Goal: Task Accomplishment & Management: Complete application form

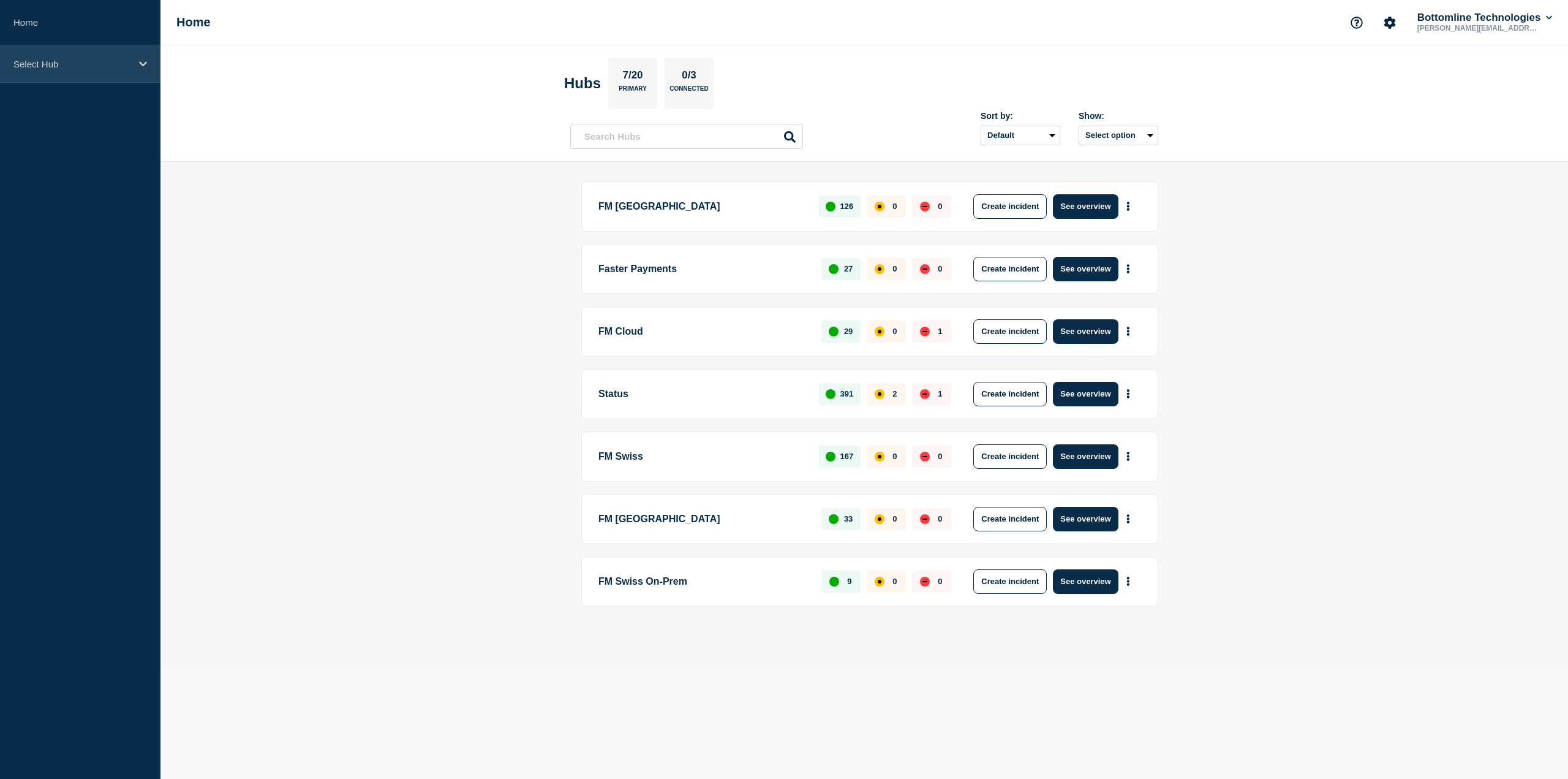
click at [49, 68] on p "Select Hub" at bounding box center [71, 64] width 117 height 10
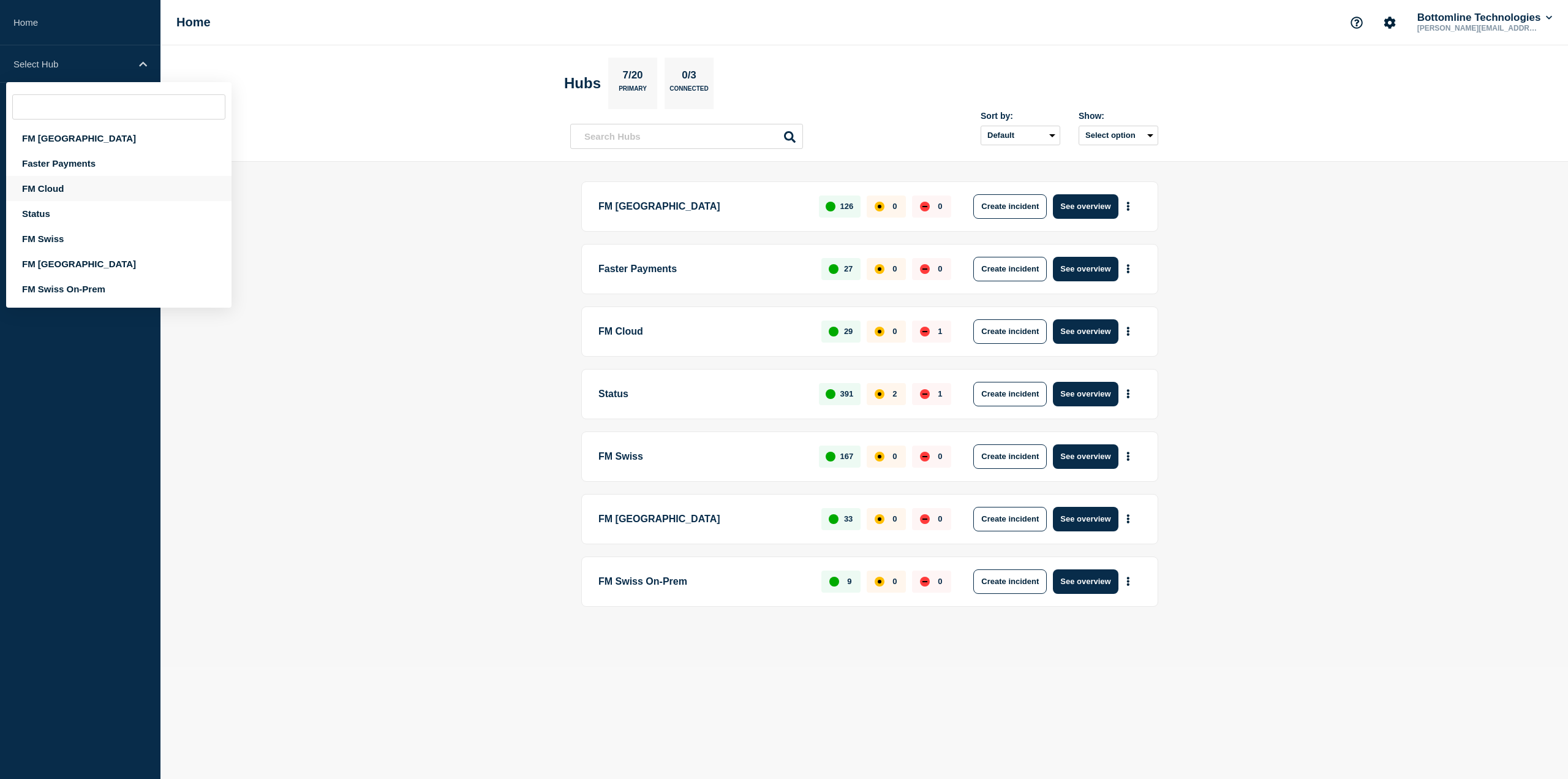
click at [44, 187] on div "FM Cloud" at bounding box center [119, 188] width 225 height 25
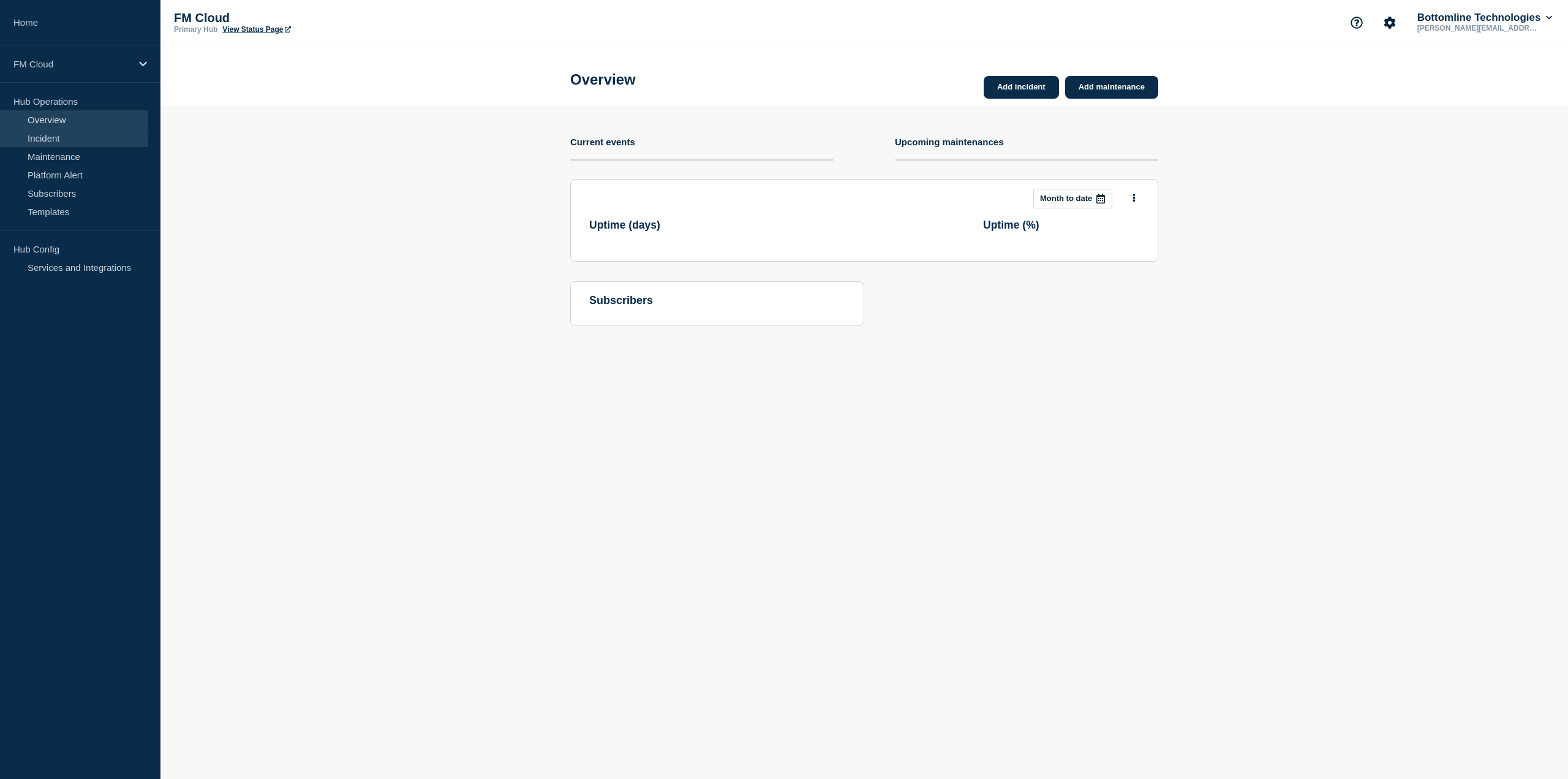
click at [55, 134] on link "Incident" at bounding box center [74, 138] width 148 height 19
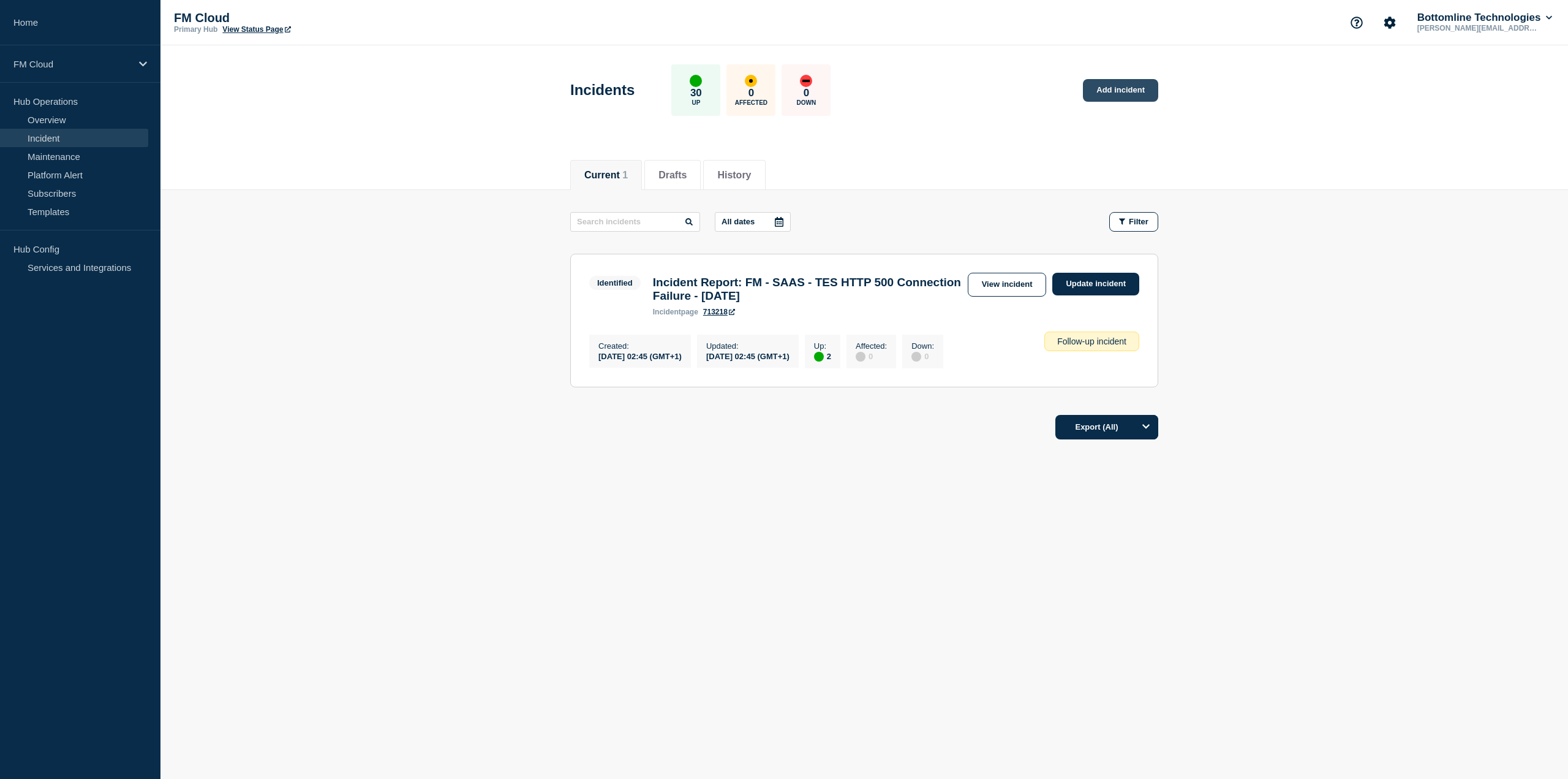
click at [1124, 93] on link "Add incident" at bounding box center [1120, 90] width 75 height 23
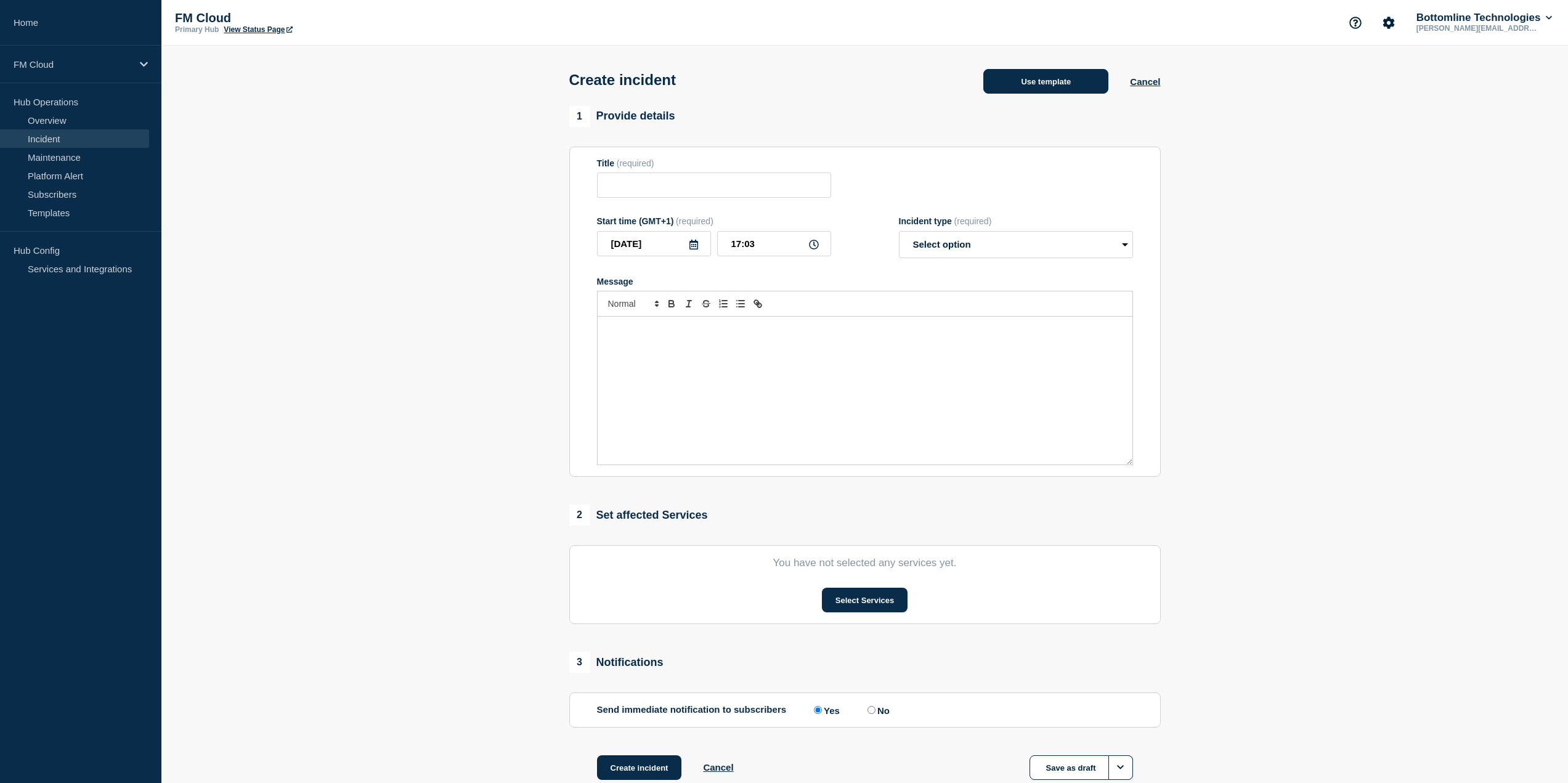
click at [1055, 80] on button "Use template" at bounding box center [1046, 81] width 125 height 25
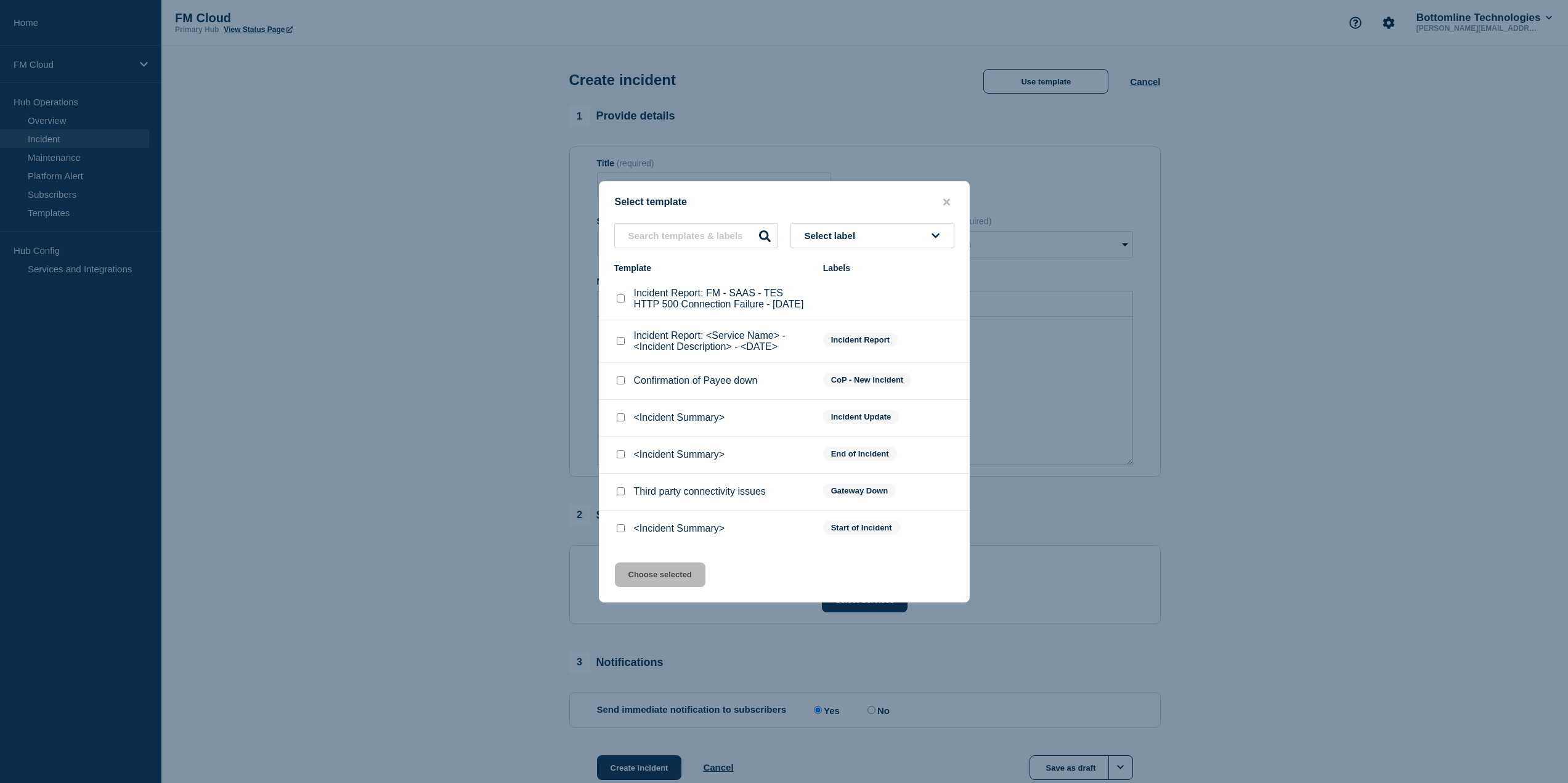
click at [622, 459] on input "<Incident Summary> checkbox" at bounding box center [621, 454] width 8 height 8
checkbox input "true"
click at [675, 584] on button "Choose selected" at bounding box center [660, 575] width 91 height 25
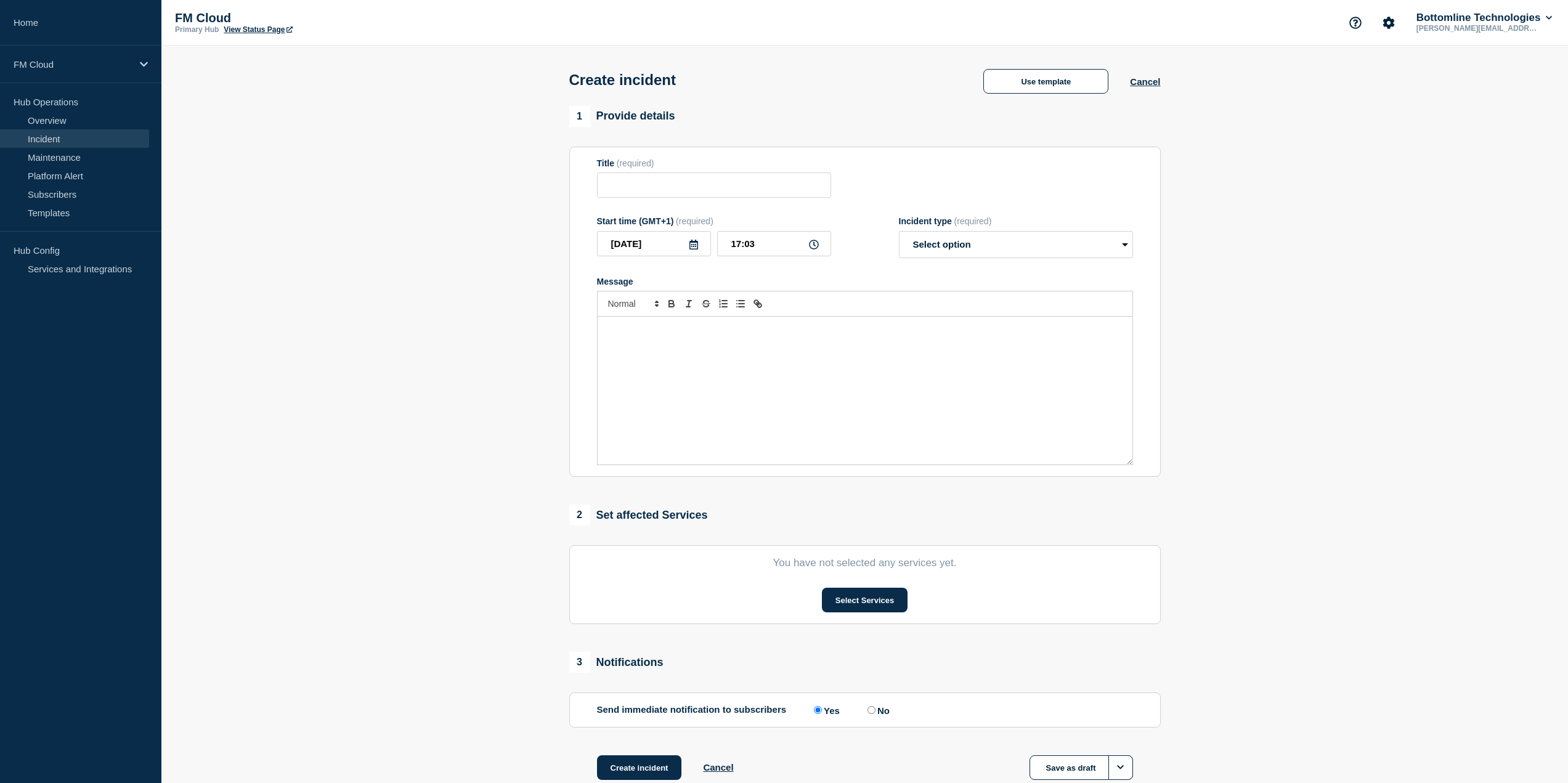
type input "<Incident Summary>"
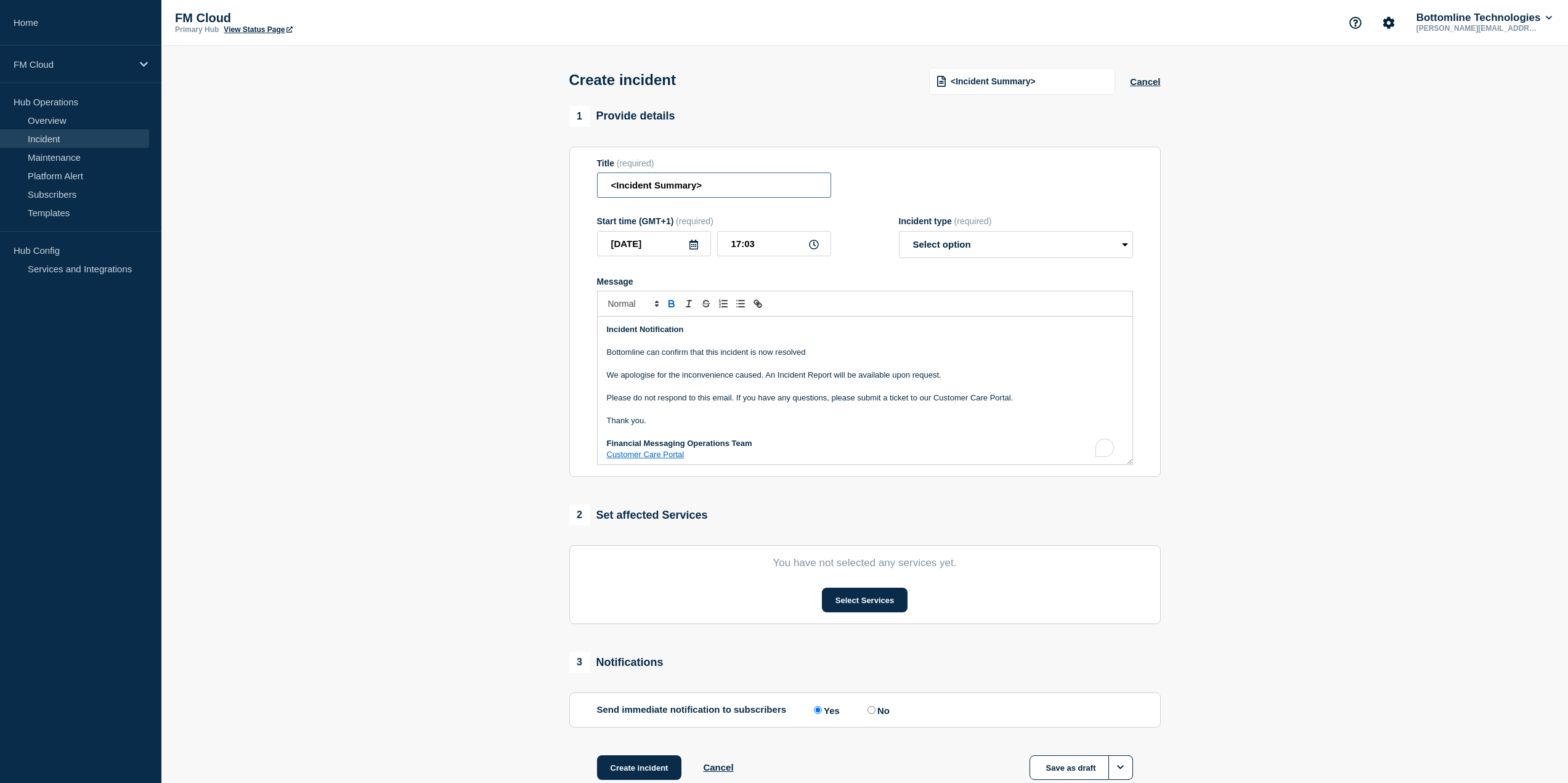
drag, startPoint x: 721, startPoint y: 191, endPoint x: 551, endPoint y: 195, distance: 170.0
click at [555, 195] on section "1 Provide details Title (required) <Incident Summary> Start time (GMT+1) (requi…" at bounding box center [865, 459] width 1407 height 706
click at [976, 248] on select "Select option Investigating Identified Monitoring" at bounding box center [1016, 245] width 234 height 27
select select "monitoring"
click at [899, 234] on select "Select option Investigating Identified Monitoring" at bounding box center [1016, 245] width 234 height 27
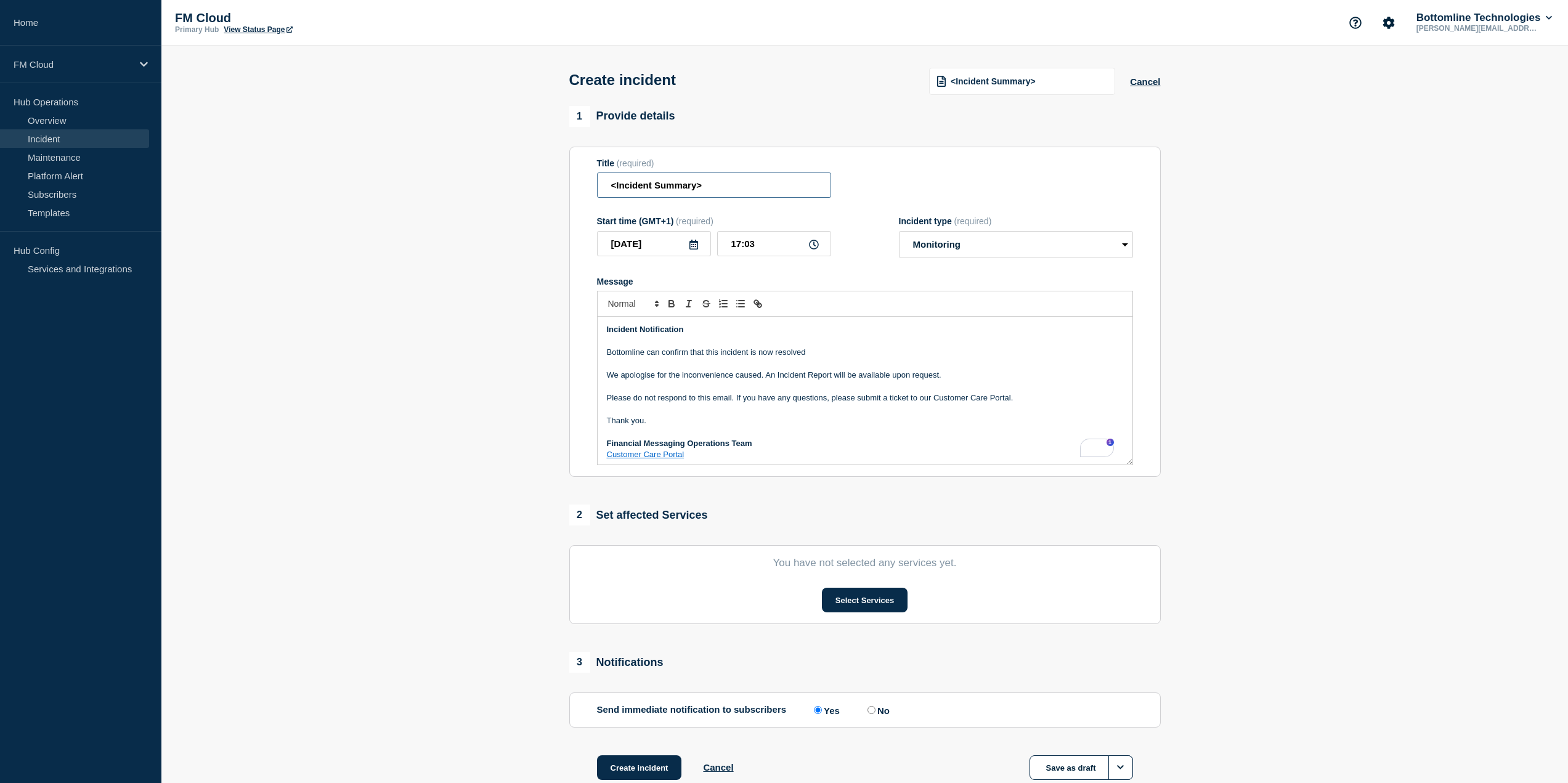
click at [715, 183] on input "<Incident Summary>" at bounding box center [714, 185] width 234 height 25
drag, startPoint x: 738, startPoint y: 191, endPoint x: 566, endPoint y: 196, distance: 172.1
click at [566, 196] on div "1 Provide details Title (required) <Incident Summary> Start time (GMT+1) (requi…" at bounding box center [865, 459] width 606 height 706
click at [715, 189] on input "<Incident Summary>" at bounding box center [714, 185] width 234 height 25
drag, startPoint x: 747, startPoint y: 178, endPoint x: 583, endPoint y: 171, distance: 164.1
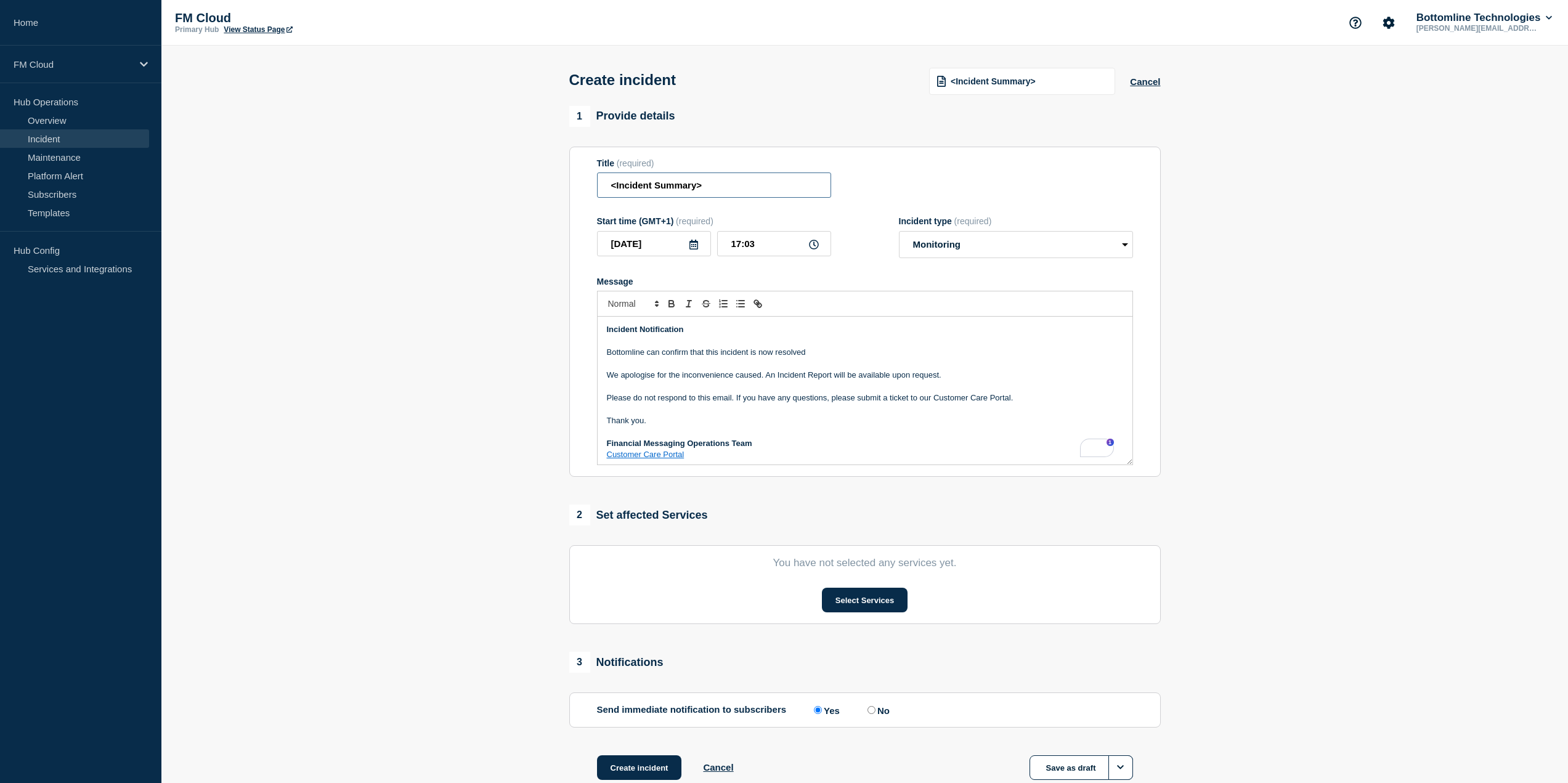
click at [583, 171] on section "Title (required) <Incident Summary> Start time (GMT+1) (required) [DATE] 17:03 …" at bounding box center [865, 312] width 592 height 331
click at [732, 184] on input "<Incident Summary>" at bounding box center [714, 185] width 234 height 25
drag, startPoint x: 648, startPoint y: 190, endPoint x: 526, endPoint y: 191, distance: 122.0
click at [526, 191] on section "1 Provide details Title (required) <Incident Summary> Start time (GMT+1) (requi…" at bounding box center [865, 459] width 1407 height 706
click at [657, 187] on input "Messages timeout" at bounding box center [714, 185] width 234 height 25
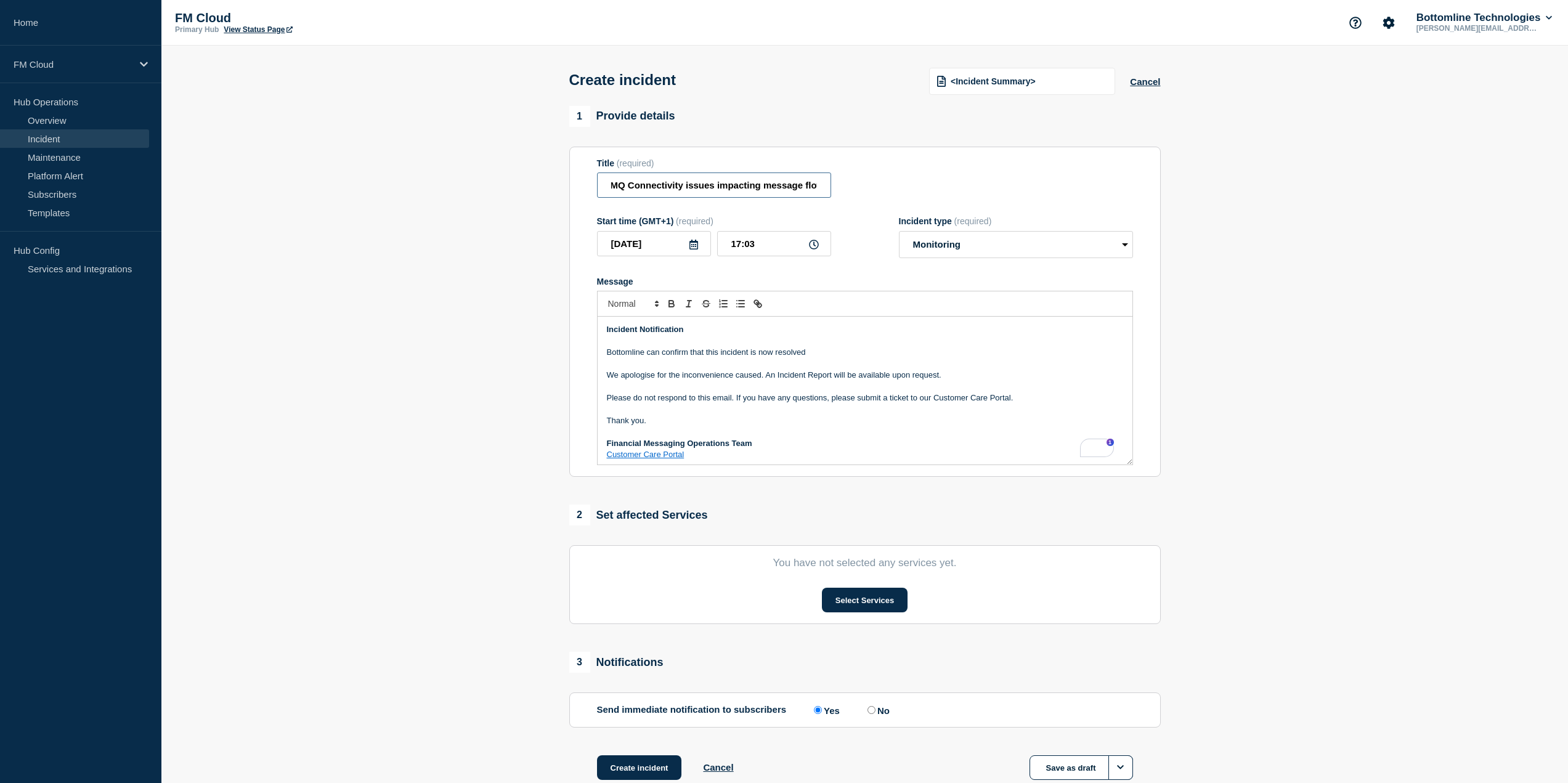
scroll to position [0, 8]
type input "MQ Connectivity issues impacting message flow"
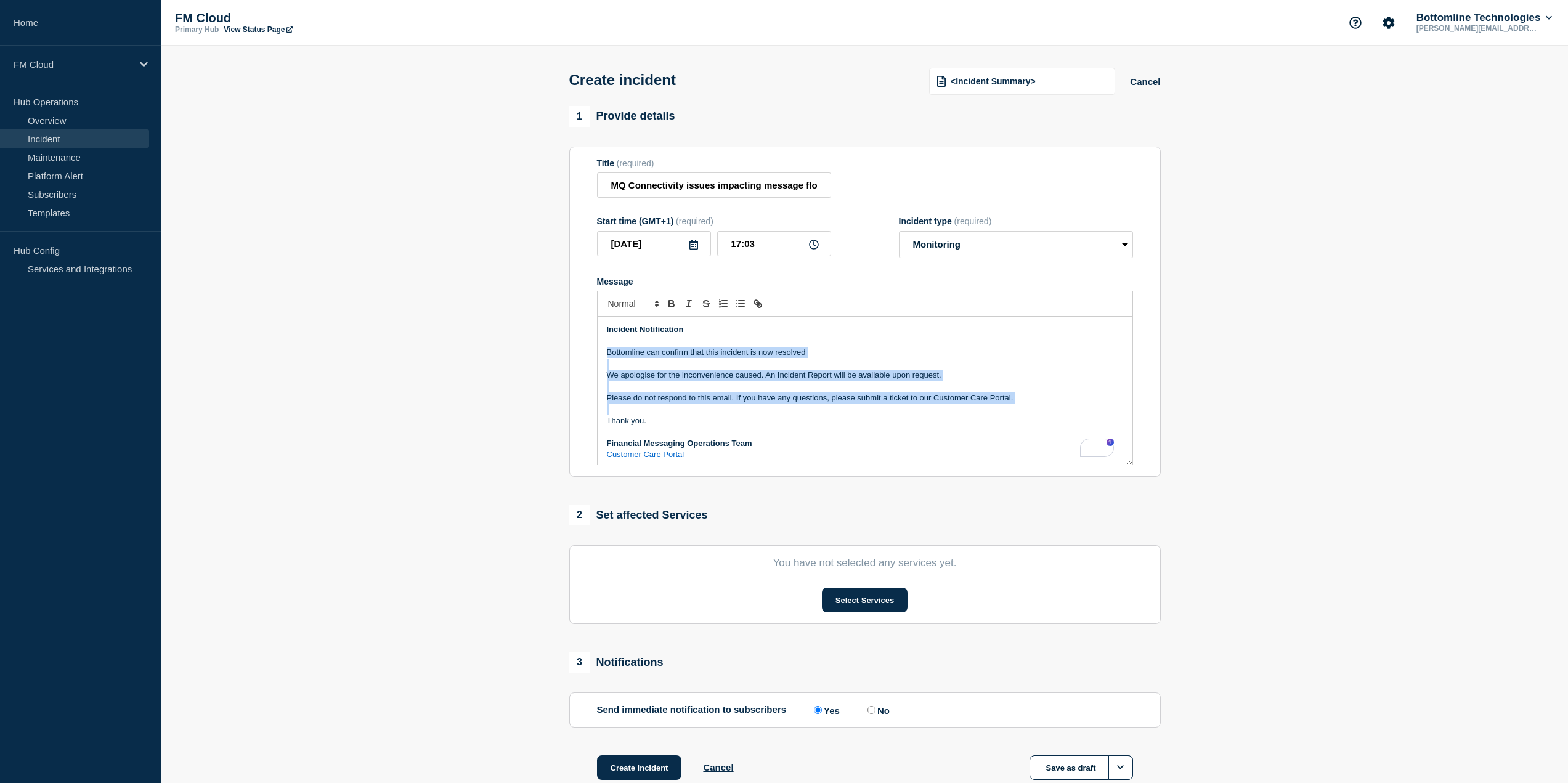
drag, startPoint x: 605, startPoint y: 356, endPoint x: 1018, endPoint y: 406, distance: 416.0
click at [1018, 406] on div "Incident Notification Bottomline can confirm that this incident is now resolved…" at bounding box center [865, 390] width 535 height 148
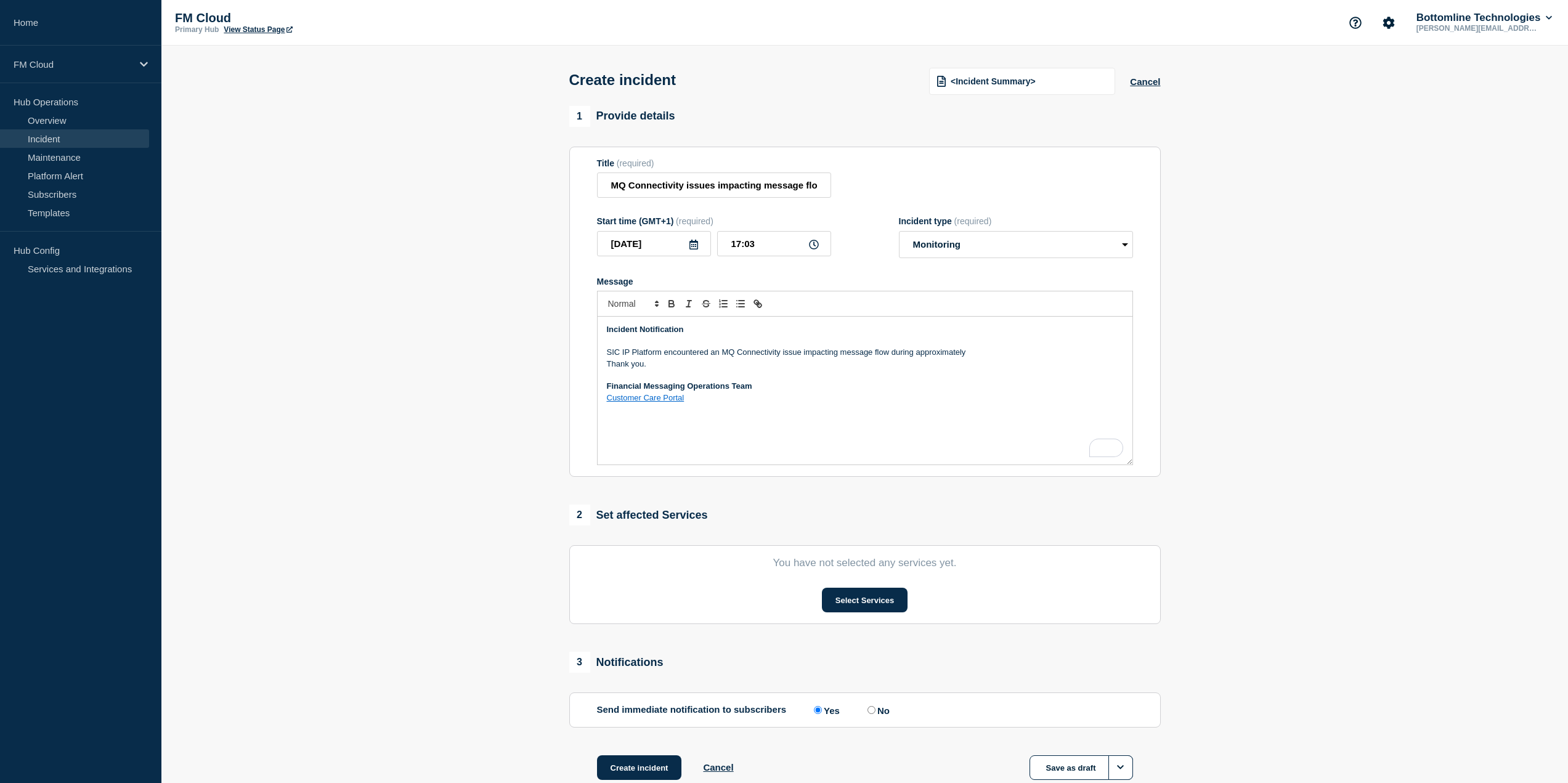
click at [607, 366] on p "Thank you." at bounding box center [865, 364] width 517 height 11
click at [878, 355] on p "SIC IP Platform encountered an MQ Connectivity issue impacting message flow dur…" at bounding box center [865, 352] width 517 height 11
click at [983, 355] on p "SIC IP Platform encountered an MQ Connectivity issue impacting message flow dur…" at bounding box center [865, 352] width 517 height 11
click at [986, 356] on p "SIC IP Platform encountered an MQ Connectivity issue impacting message flow dur…" at bounding box center [865, 352] width 517 height 11
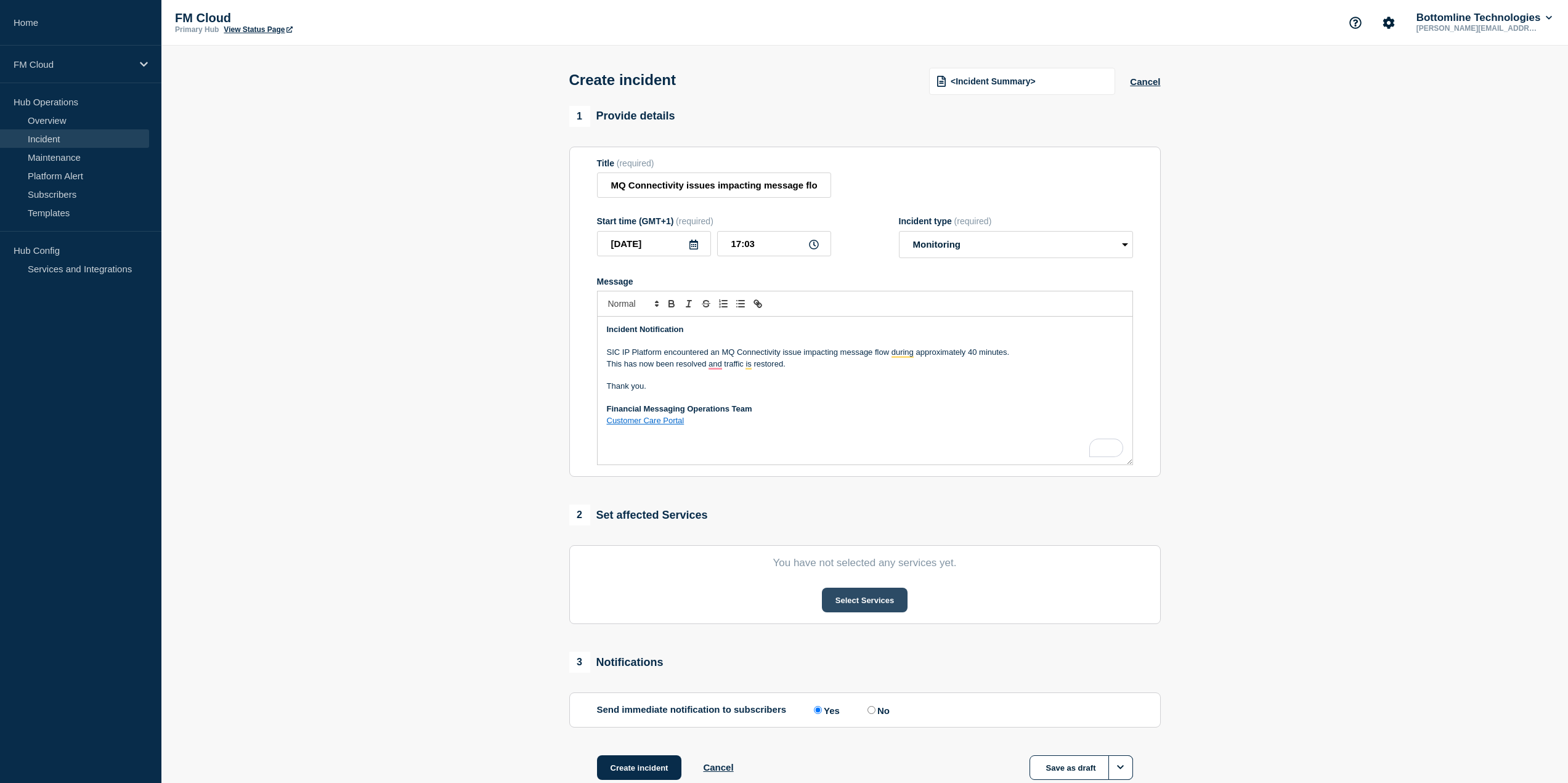
click at [869, 601] on button "Select Services" at bounding box center [865, 600] width 86 height 25
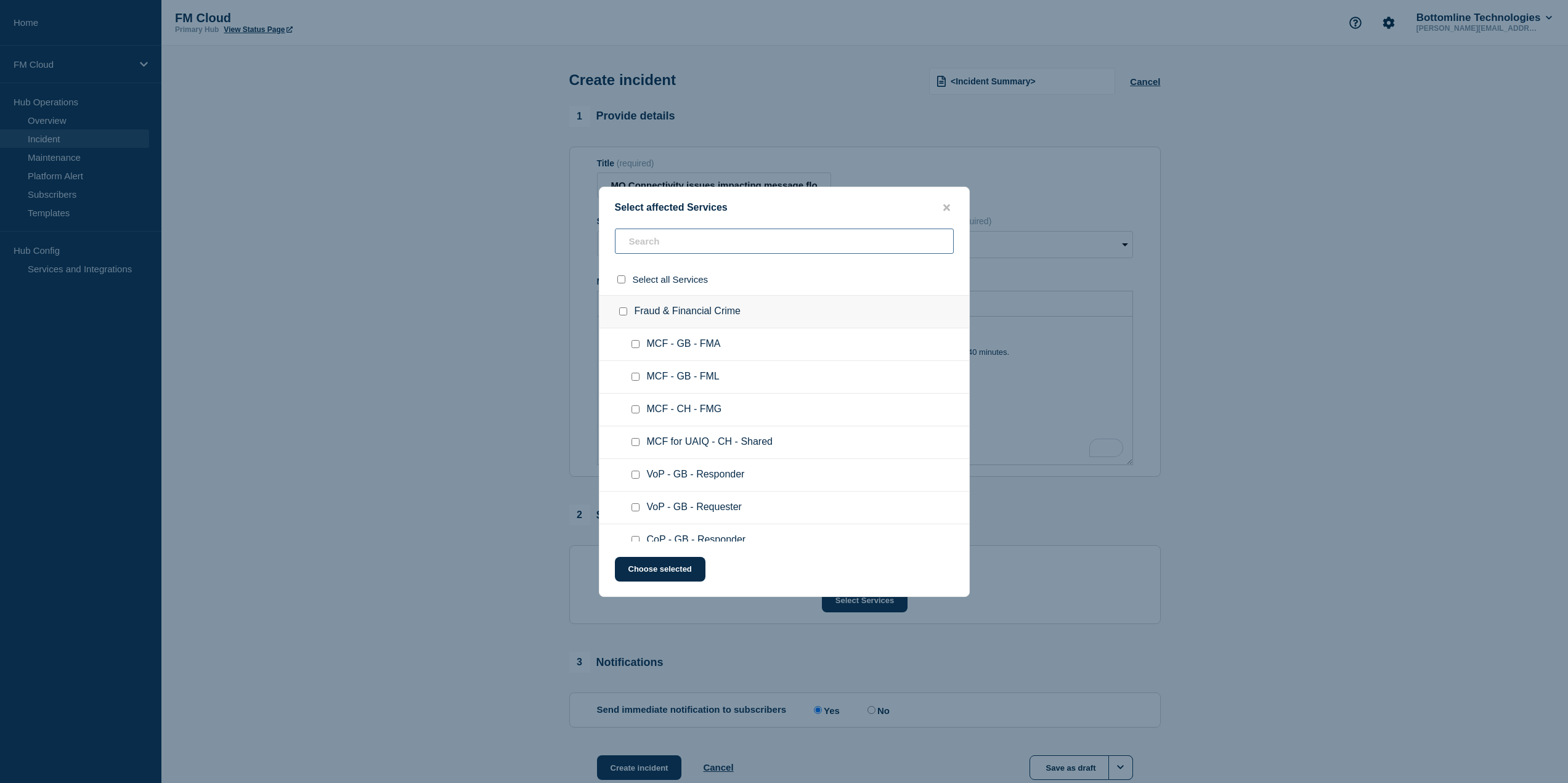
click at [687, 239] on input "text" at bounding box center [785, 241] width 339 height 25
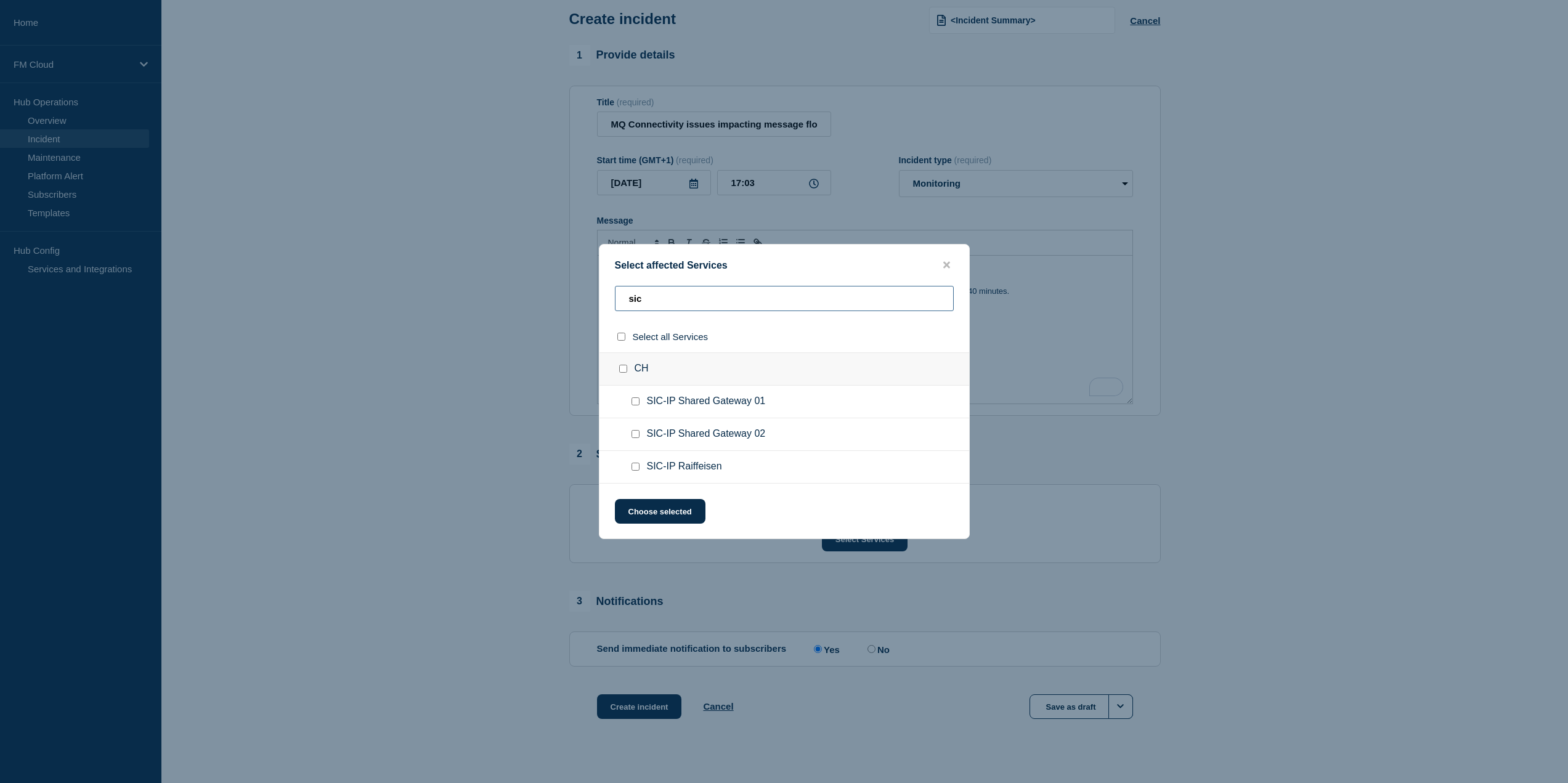
scroll to position [62, 0]
type input "sic"
click at [633, 399] on input "SIC-IP Shared Gateway 01 checkbox" at bounding box center [635, 402] width 8 height 8
checkbox input "true"
click at [636, 437] on input "SIC-IP Shared Gateway 02 checkbox" at bounding box center [635, 434] width 8 height 8
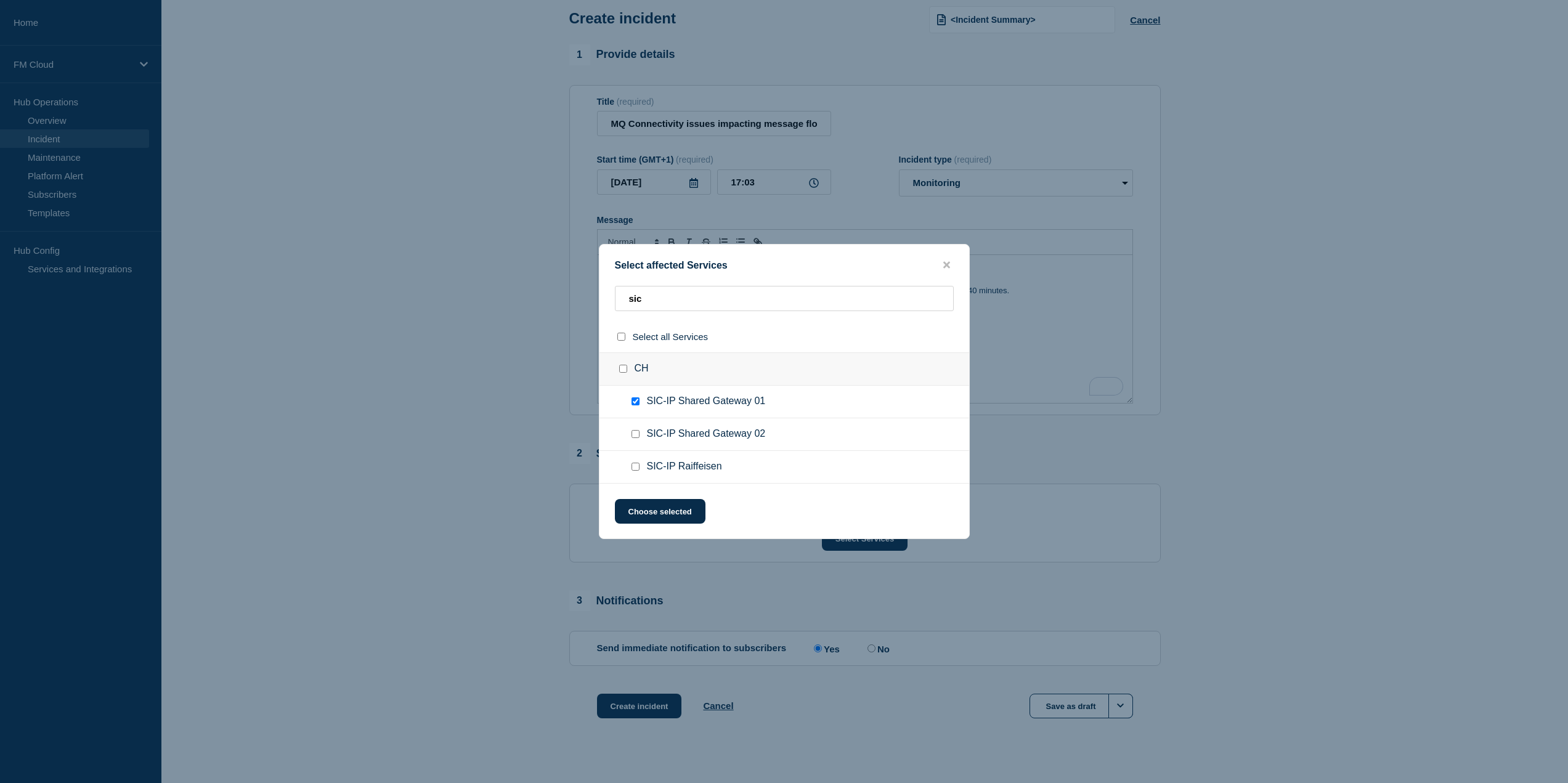
checkbox input "true"
click at [634, 469] on input "SIC-IP Raiffeisen checkbox" at bounding box center [635, 467] width 8 height 8
checkbox input "true"
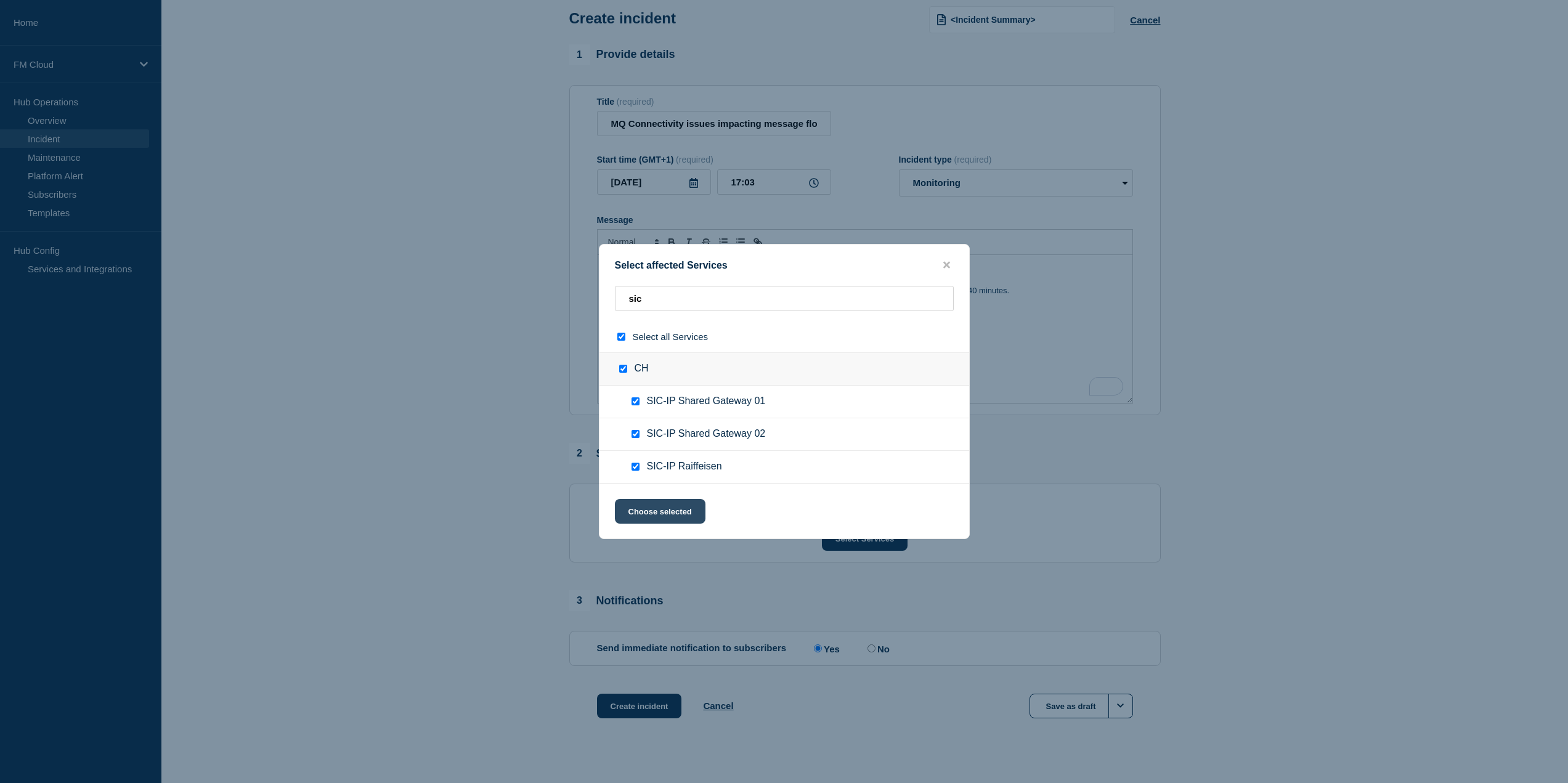
click at [648, 516] on button "Choose selected" at bounding box center [660, 512] width 91 height 25
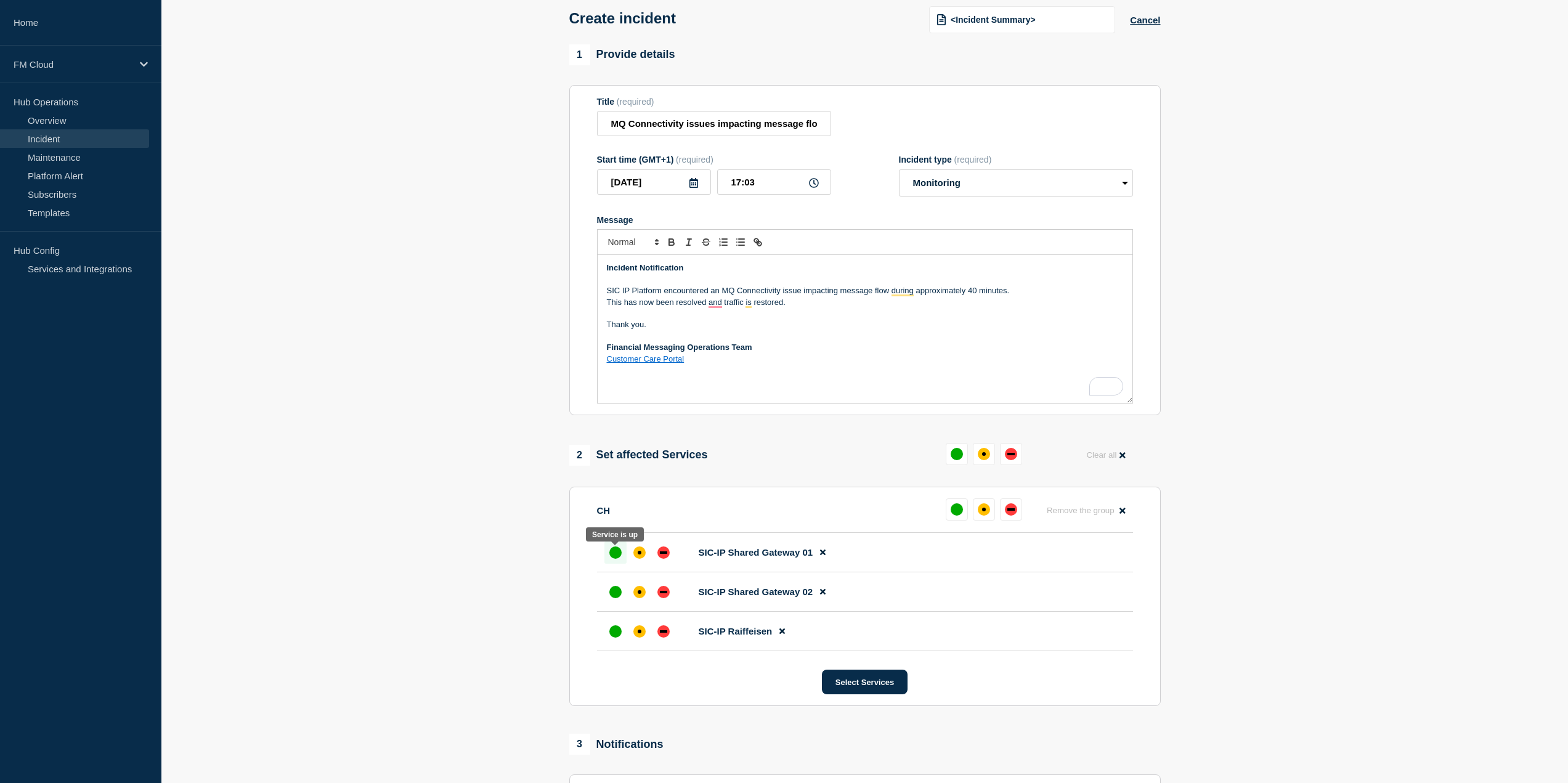
click at [615, 552] on div "up" at bounding box center [616, 552] width 13 height 13
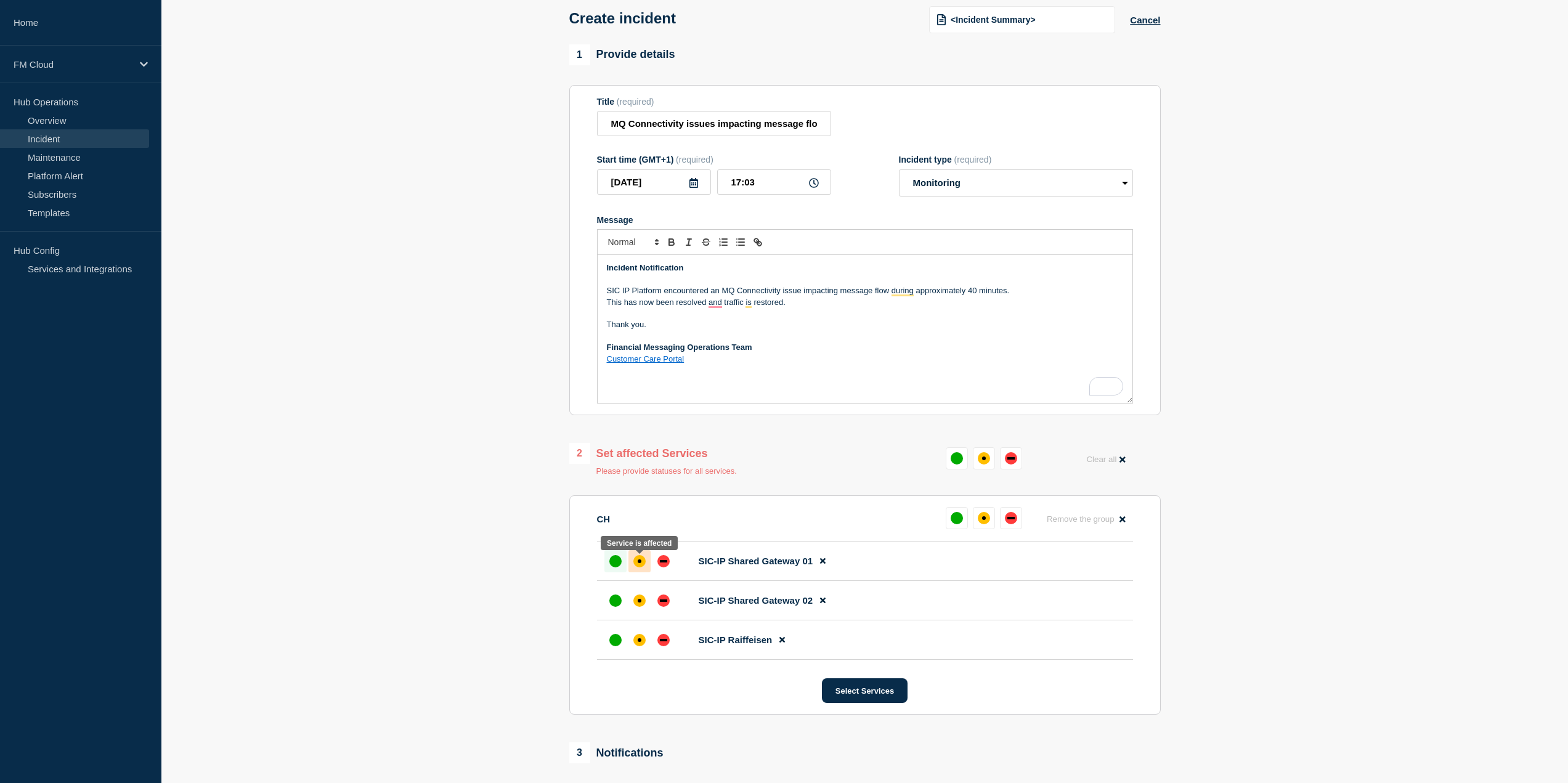
click at [642, 563] on div "affected" at bounding box center [639, 561] width 13 height 13
click at [643, 601] on div "affected" at bounding box center [639, 601] width 13 height 13
click at [639, 642] on div "affected" at bounding box center [639, 640] width 4 height 4
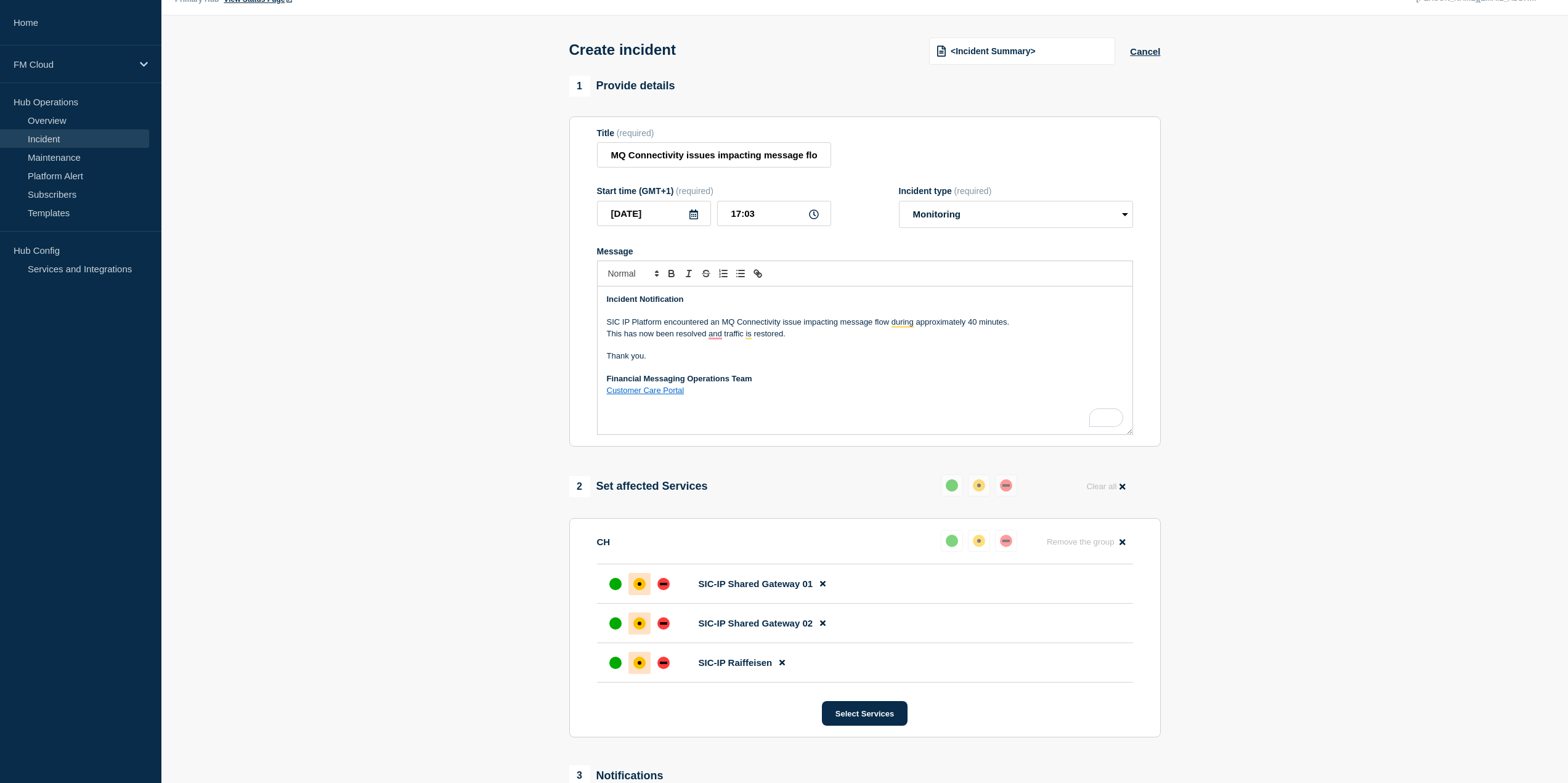
scroll to position [0, 0]
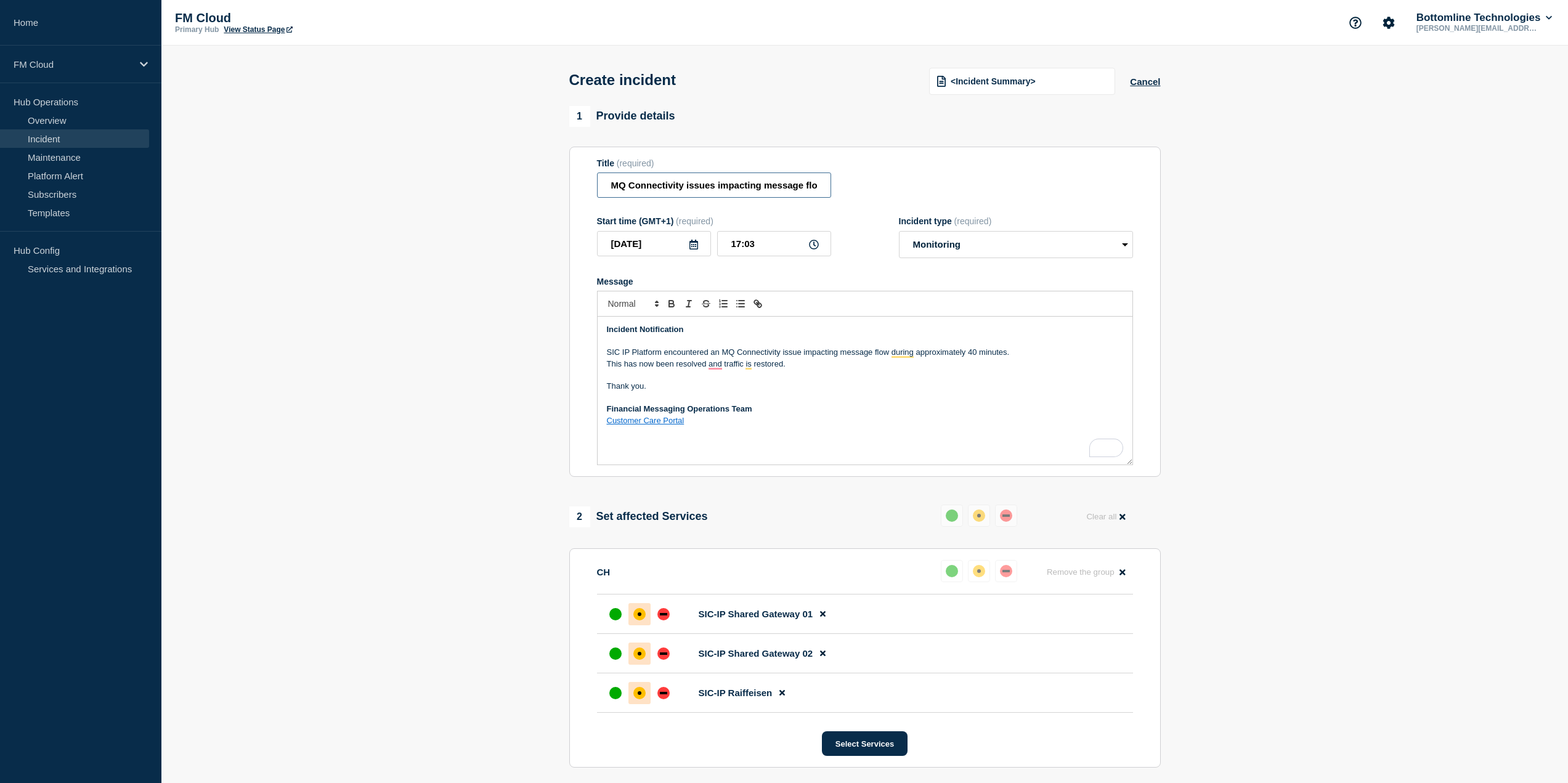
click at [804, 188] on input "MQ Connectivity issues impacting message flow" at bounding box center [714, 185] width 234 height 25
click at [665, 616] on div "down" at bounding box center [663, 613] width 7 height 2
click at [662, 654] on div "down" at bounding box center [664, 654] width 13 height 13
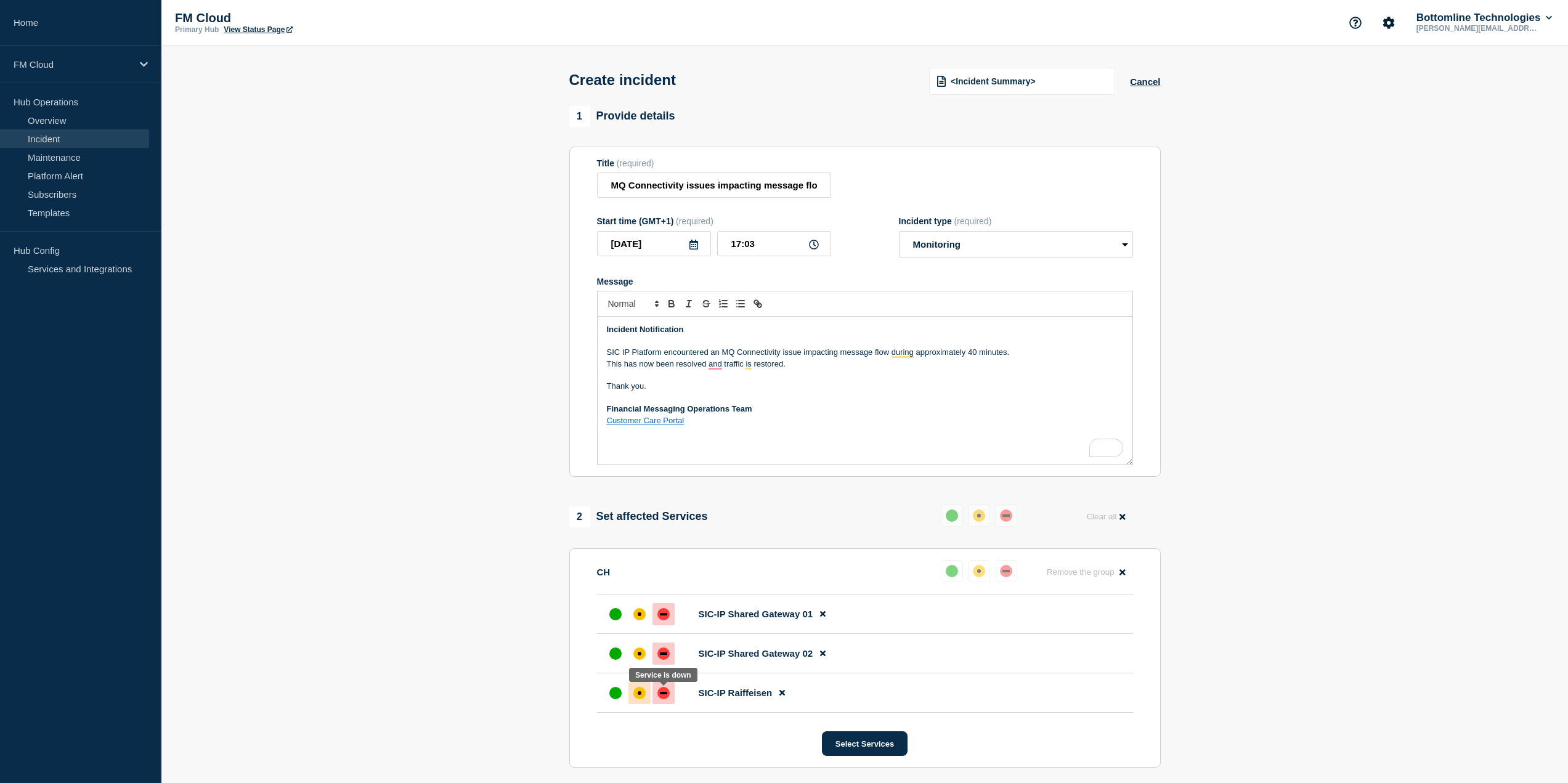
click at [664, 699] on div "down" at bounding box center [664, 693] width 13 height 13
click at [789, 366] on p "This has now been resolved and traffic is restored." at bounding box center [865, 364] width 517 height 11
drag, startPoint x: 793, startPoint y: 366, endPoint x: 601, endPoint y: 365, distance: 192.0
click at [601, 365] on html "Home FM Cloud Hub Operations Overview Incident Maintenance Platform Alert Subsc…" at bounding box center [784, 392] width 1568 height 783
click at [607, 368] on p "This has now been resolved and traffic is restored." at bounding box center [865, 364] width 517 height 11
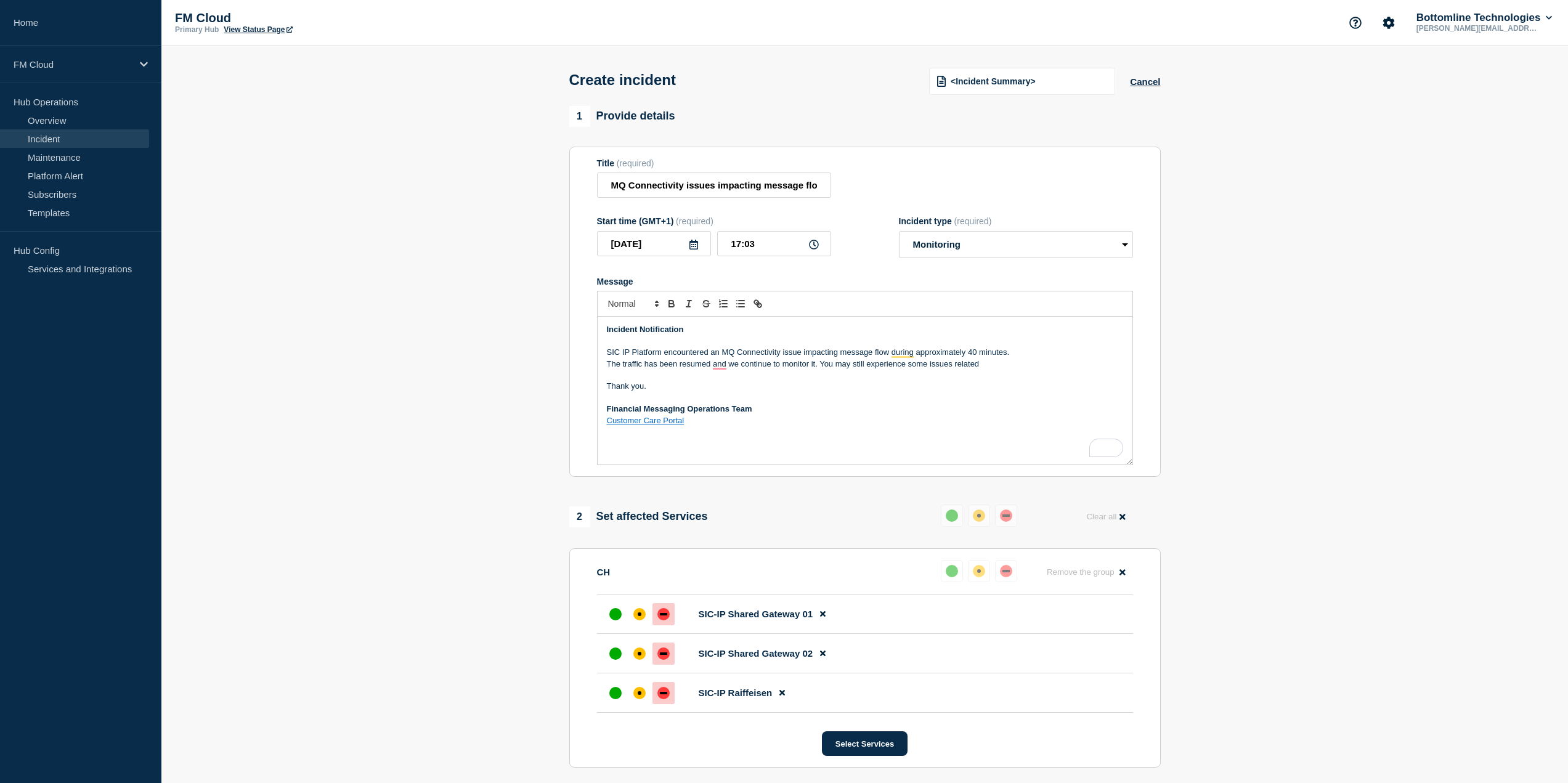
click at [819, 366] on p "The traffic has been resumed and we continue to monitor it. You may still exper…" at bounding box center [865, 364] width 517 height 11
click at [776, 377] on p "You may still experience some issues related" at bounding box center [865, 375] width 517 height 11
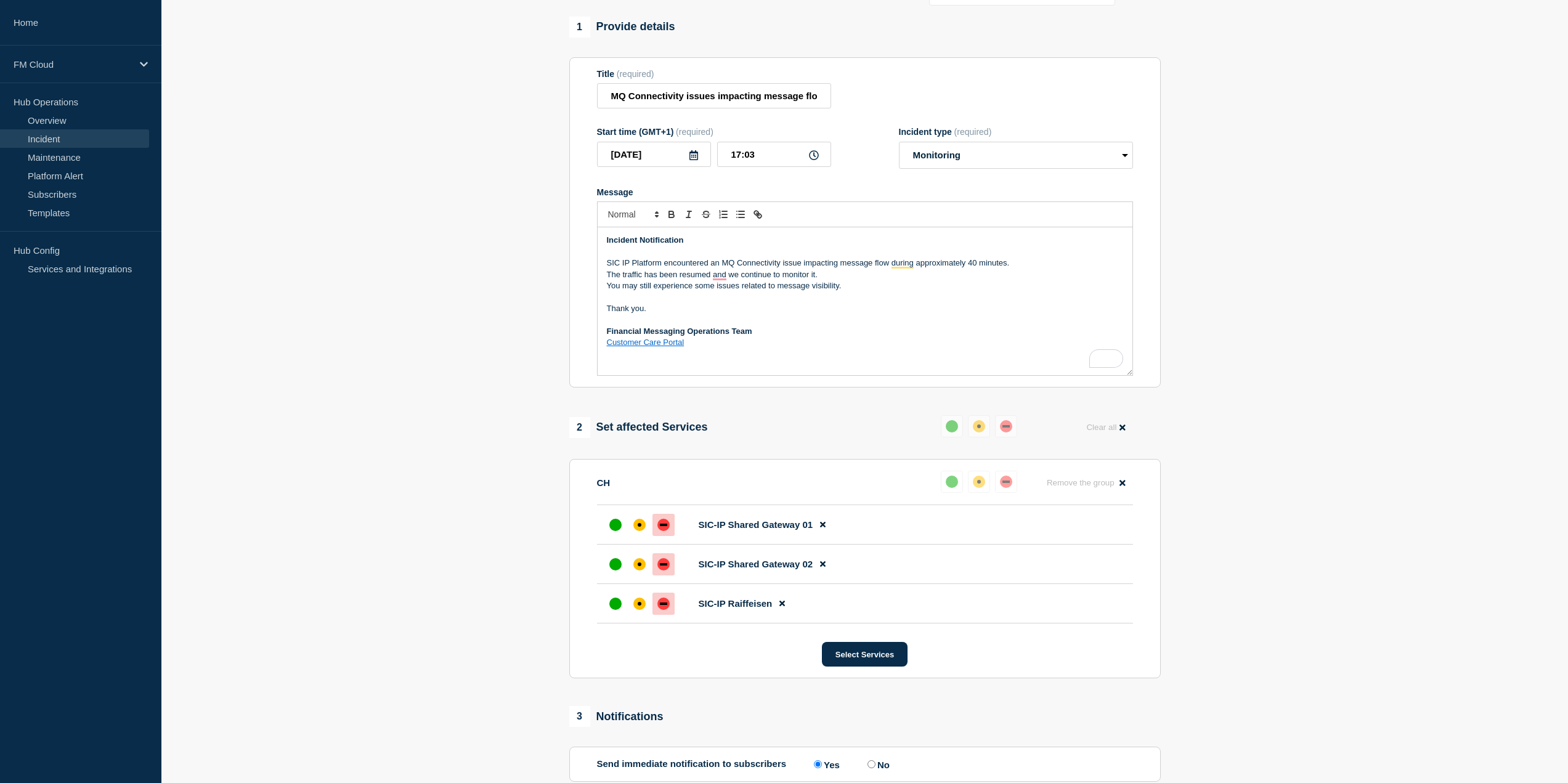
scroll to position [62, 0]
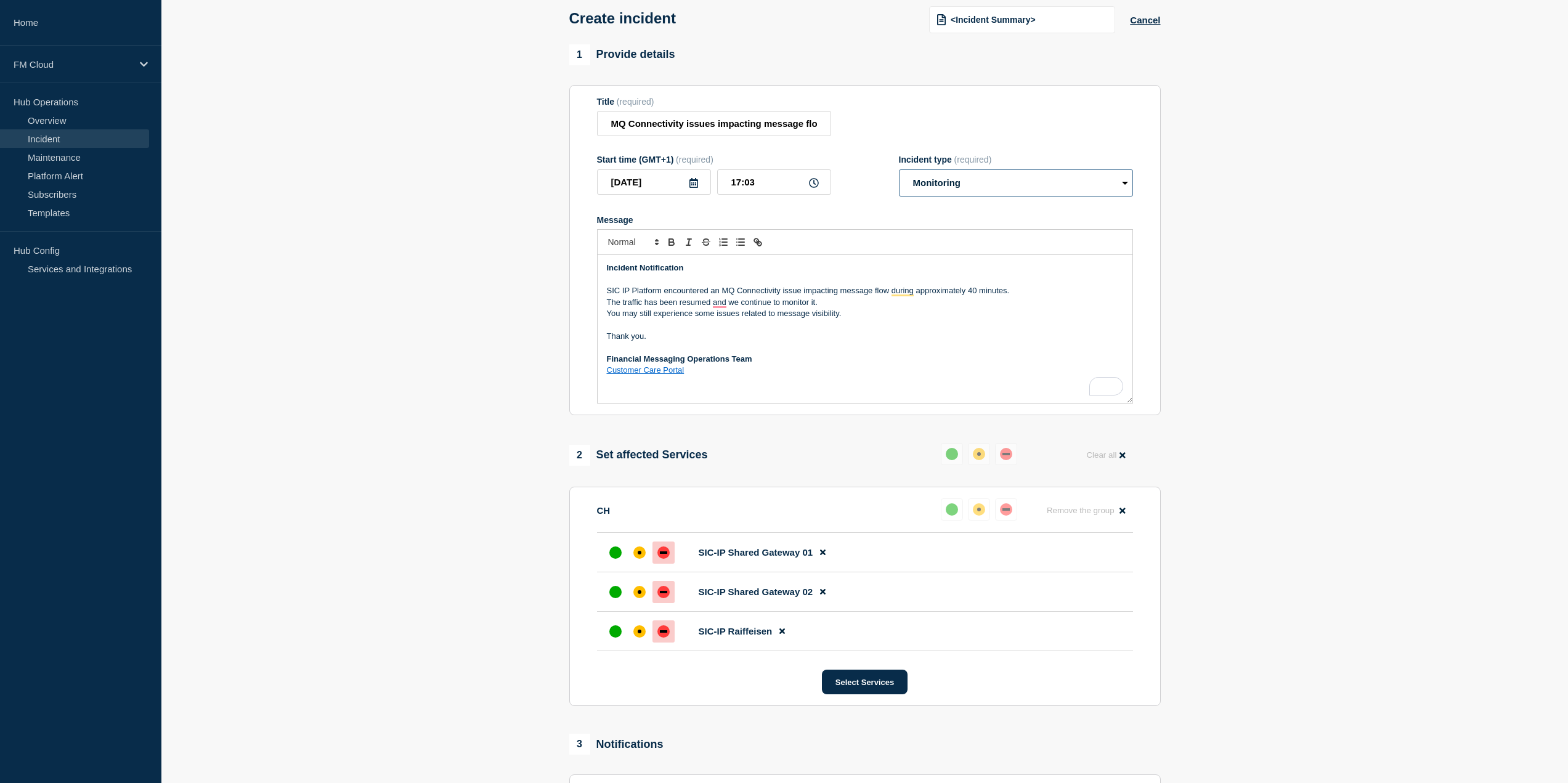
click at [950, 191] on select "Select option Investigating Identified Monitoring" at bounding box center [1016, 183] width 234 height 27
select select "identified"
click at [899, 172] on select "Select option Investigating Identified Monitoring" at bounding box center [1016, 183] width 234 height 27
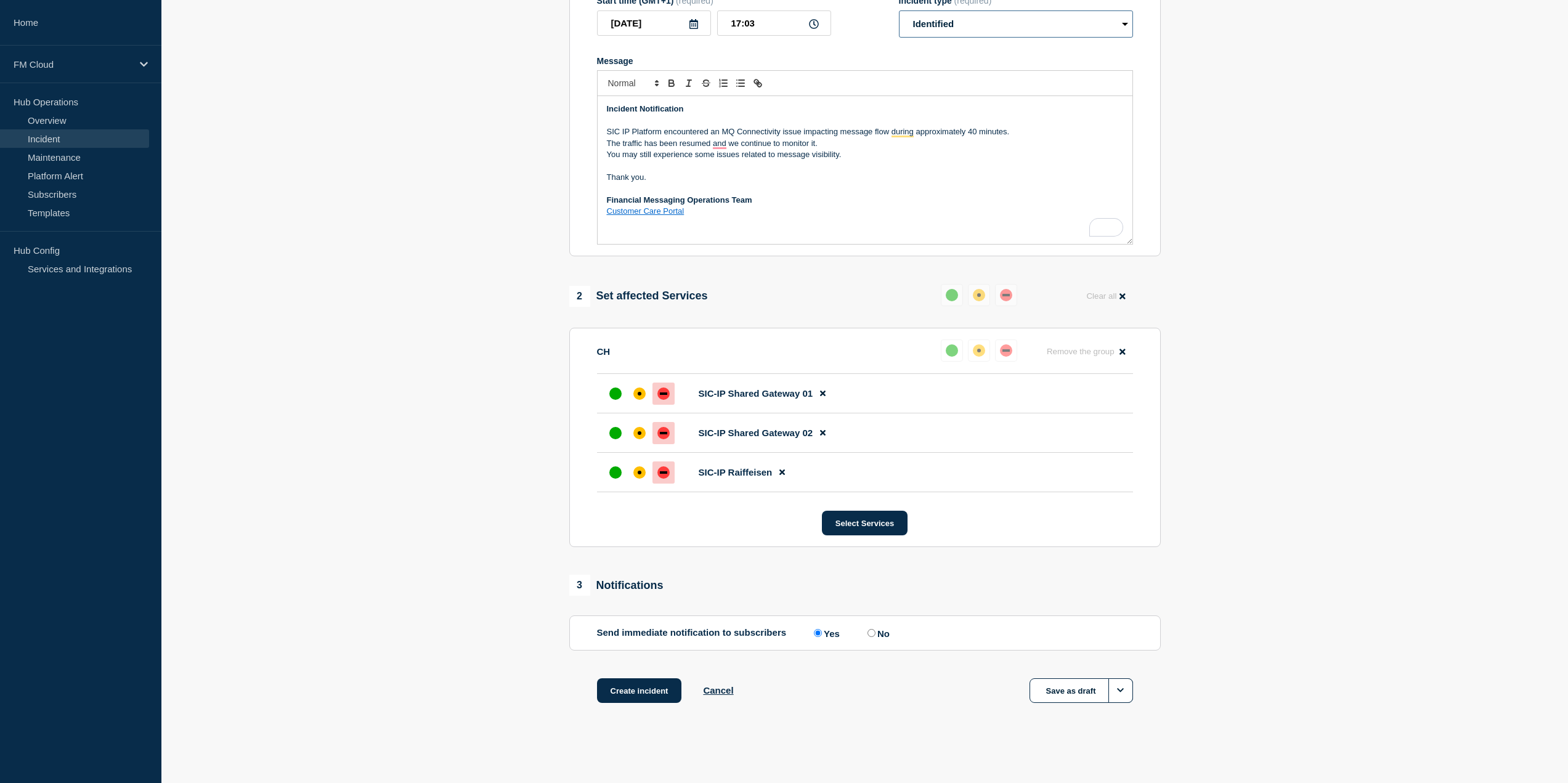
scroll to position [223, 0]
drag, startPoint x: 636, startPoint y: 393, endPoint x: 639, endPoint y: 416, distance: 23.2
click at [636, 393] on div "affected" at bounding box center [639, 394] width 13 height 13
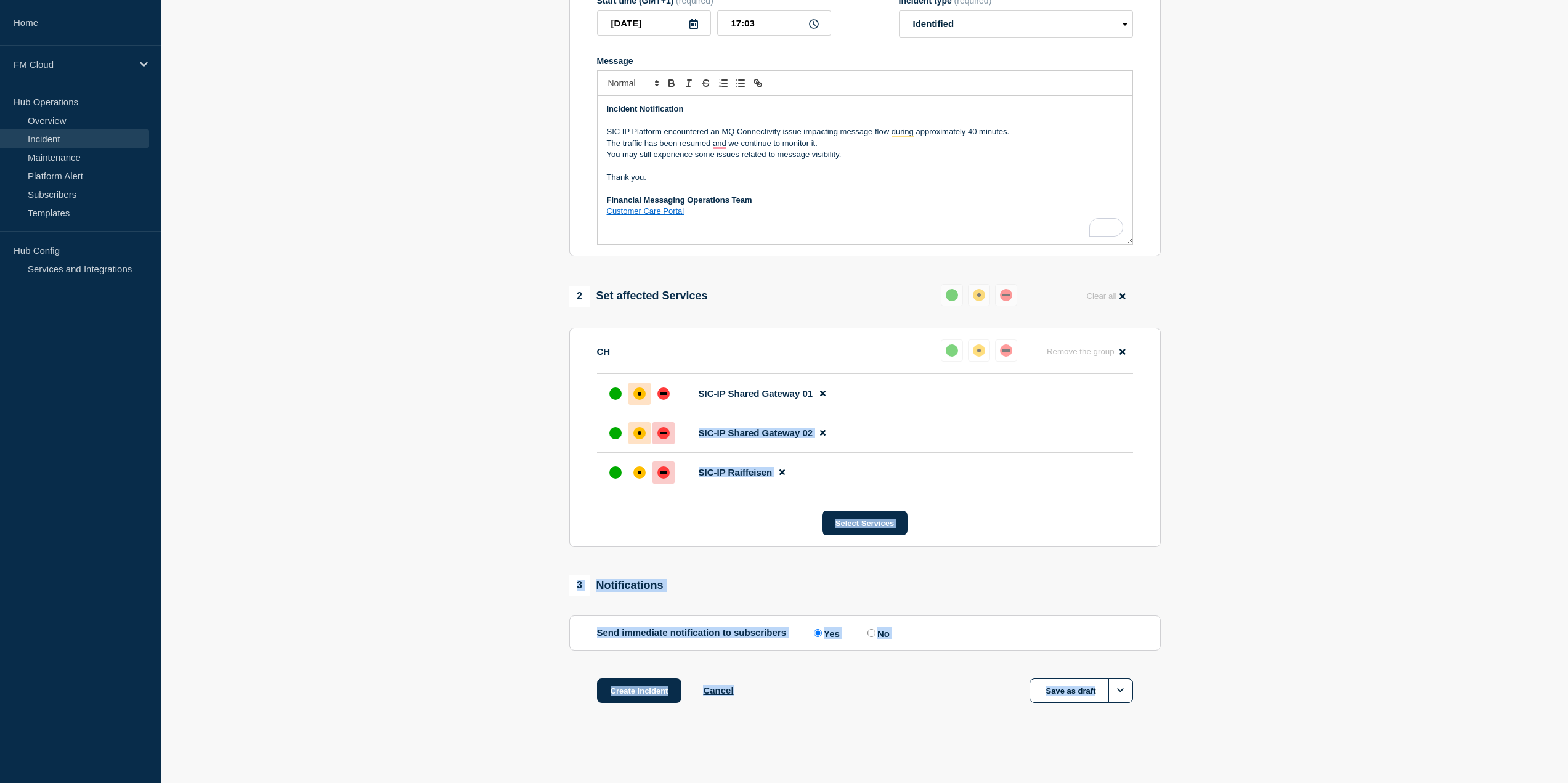
drag, startPoint x: 639, startPoint y: 424, endPoint x: 639, endPoint y: 434, distance: 10.0
click at [639, 424] on div at bounding box center [639, 433] width 22 height 22
click at [638, 472] on div "affected" at bounding box center [639, 472] width 4 height 4
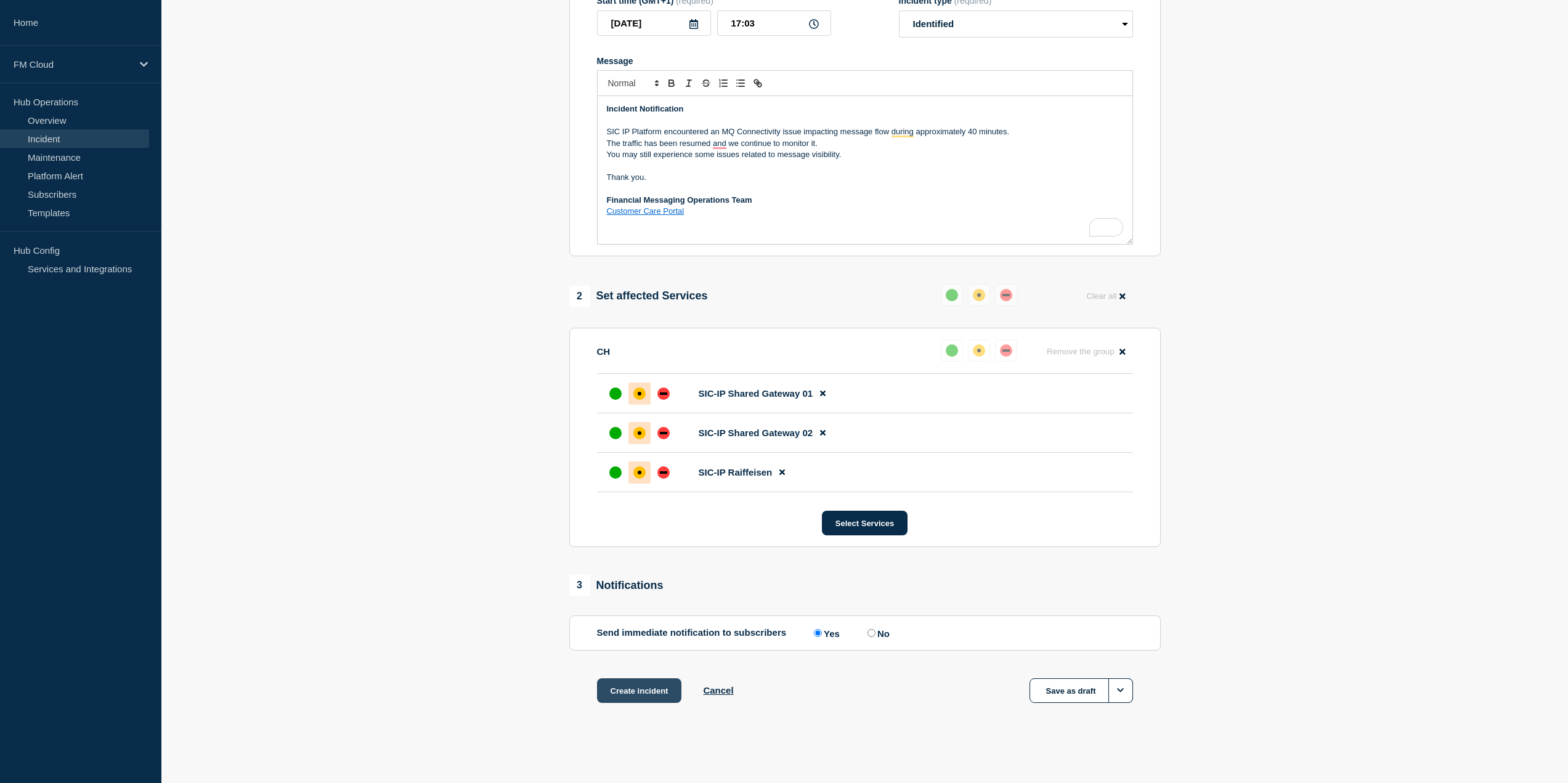
click at [640, 692] on button "Create incident" at bounding box center [639, 691] width 85 height 25
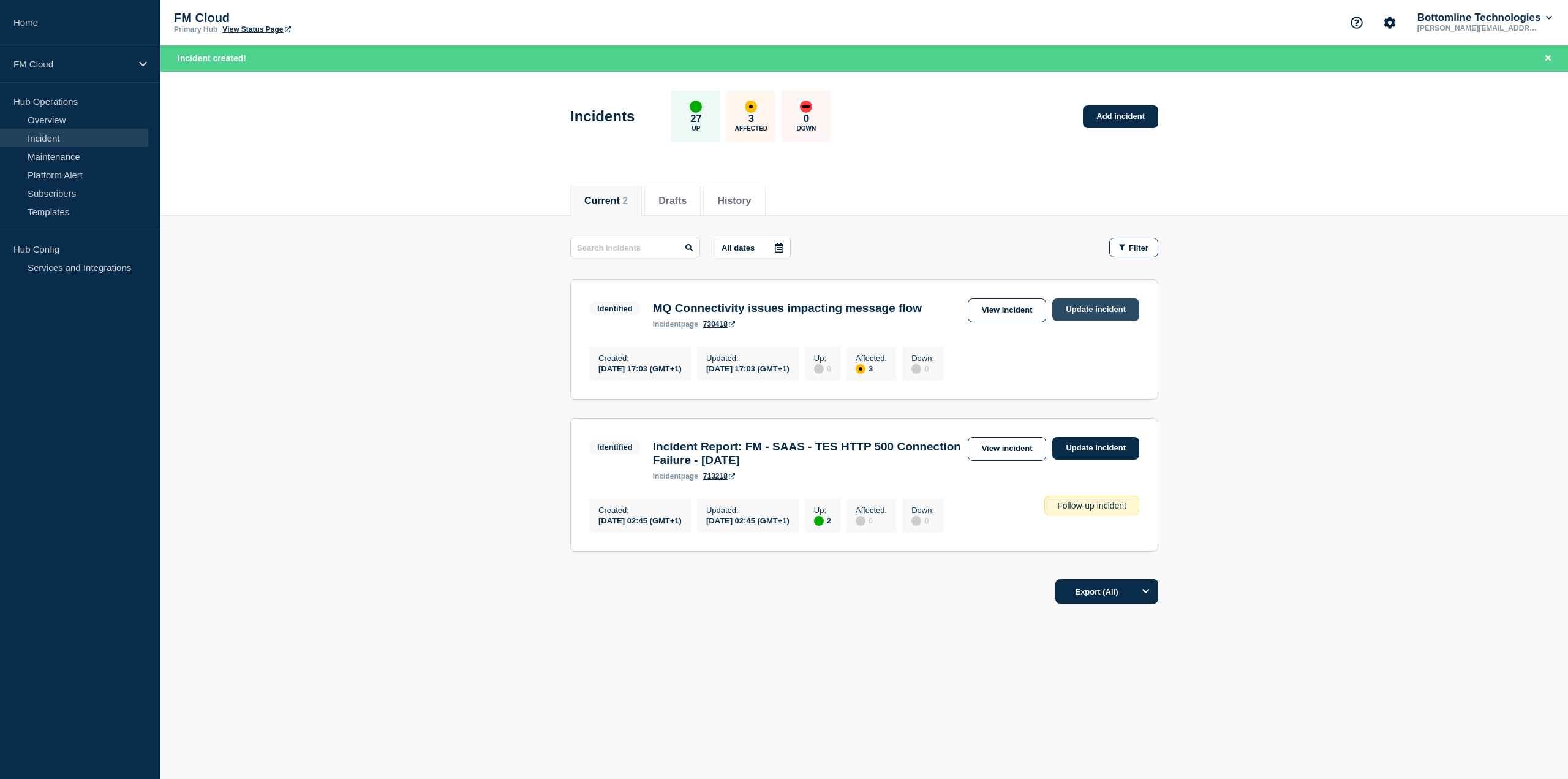
click at [1087, 307] on link "Update incident" at bounding box center [1096, 309] width 87 height 23
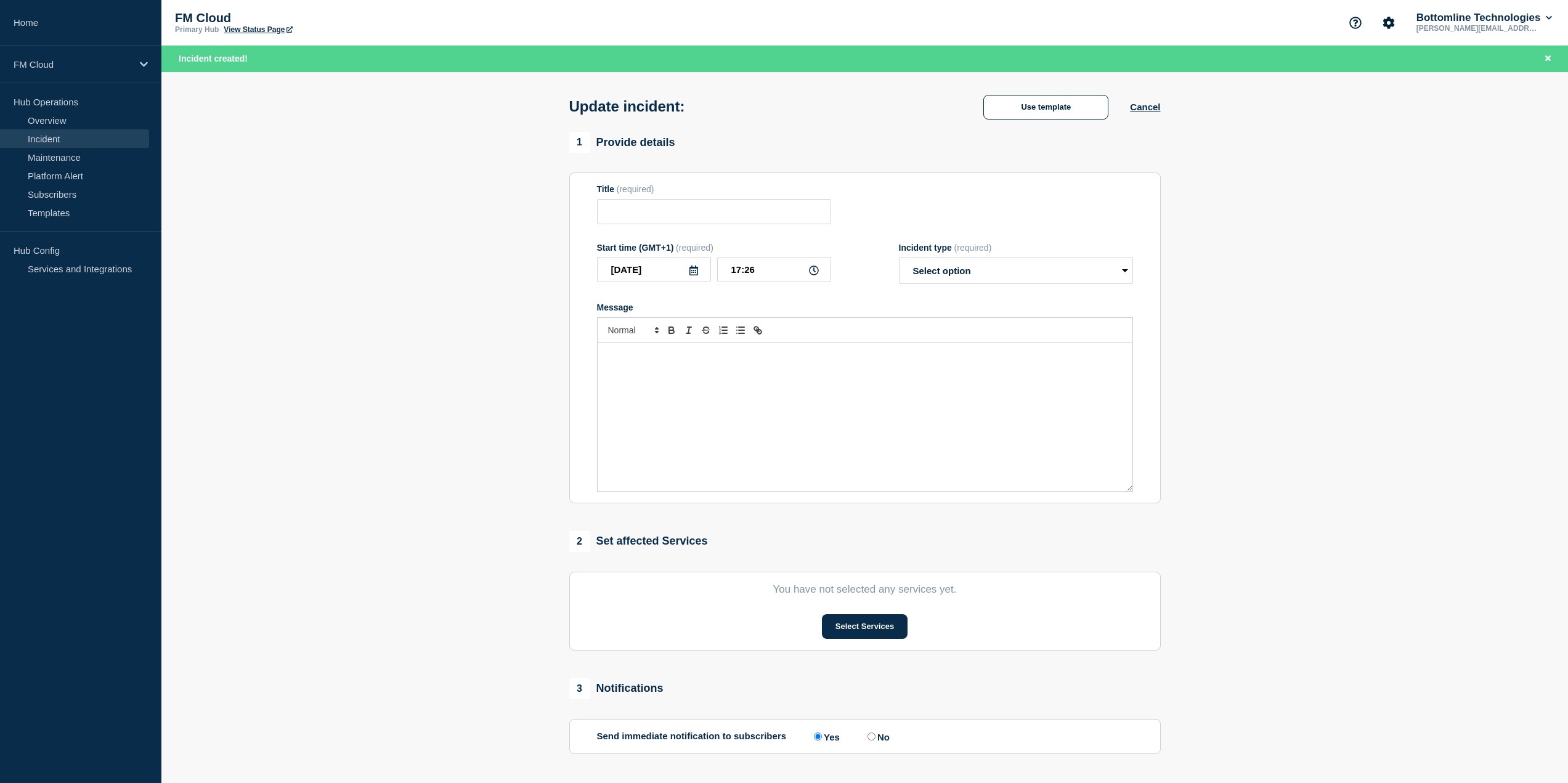
type input "MQ Connectivity issues impacting message flow"
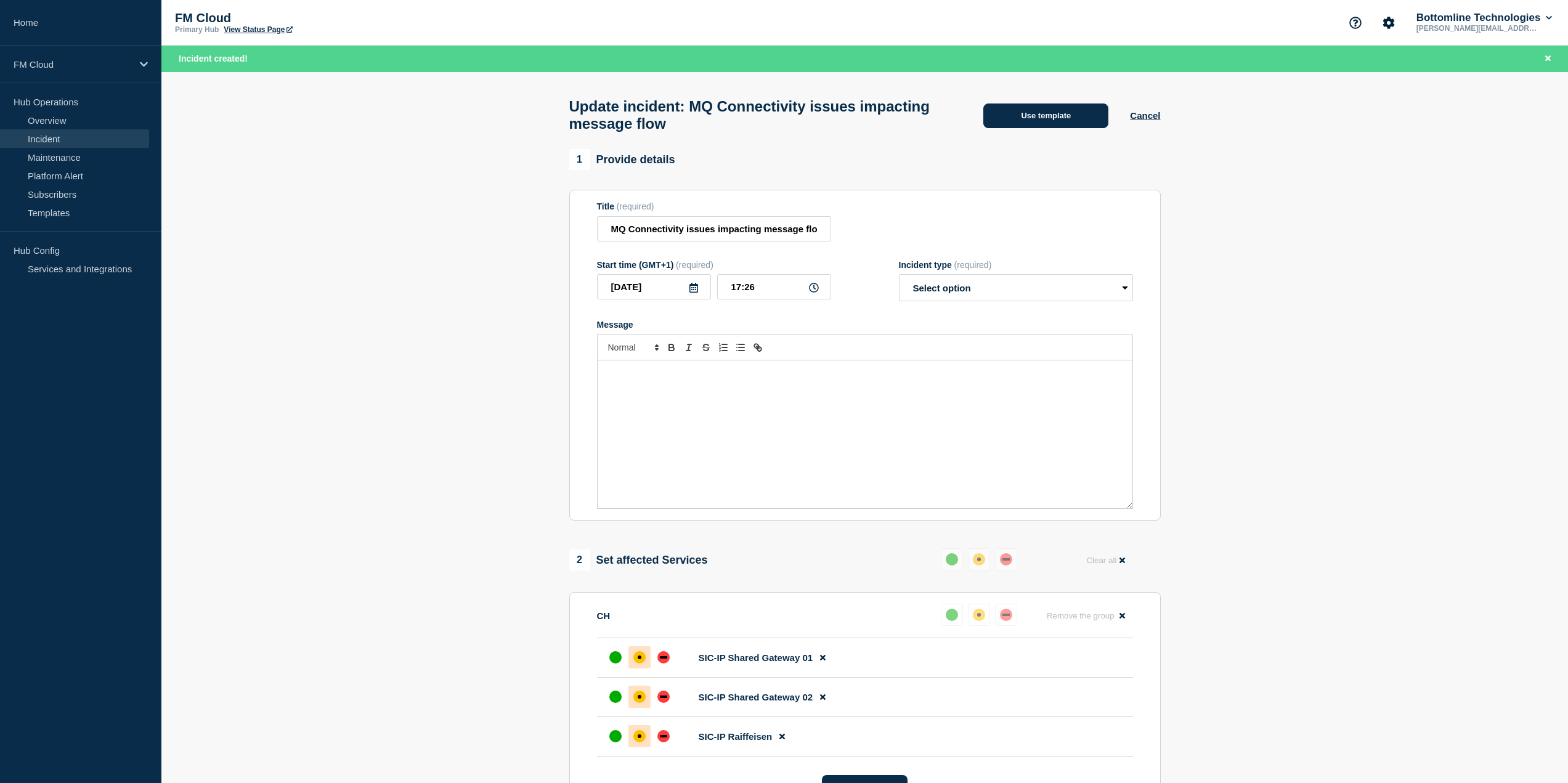
click at [1029, 112] on button "Use template" at bounding box center [1046, 116] width 125 height 25
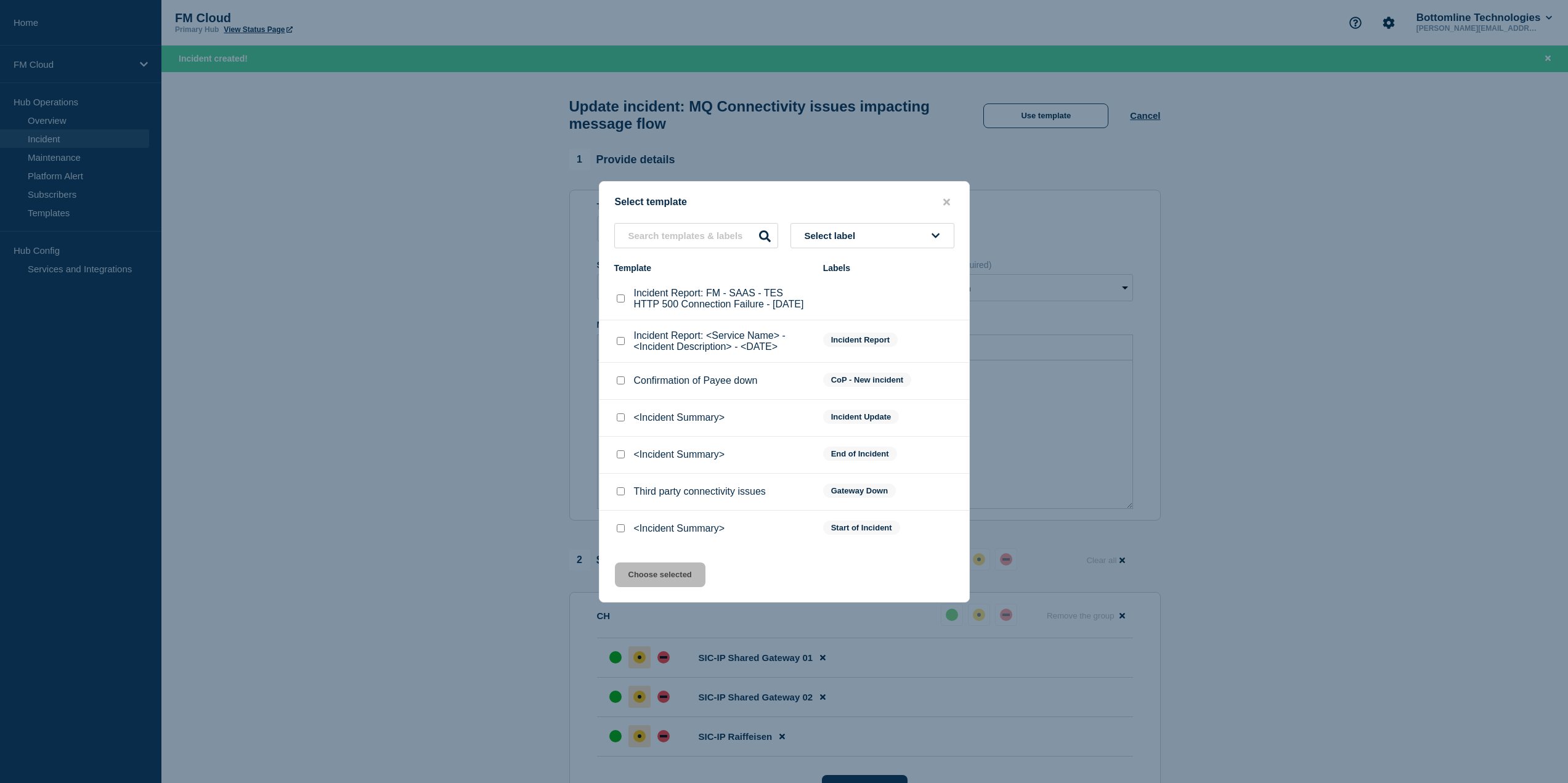
click at [620, 459] on input "<Incident Summary> checkbox" at bounding box center [621, 454] width 8 height 8
checkbox input "true"
click at [652, 578] on button "Choose selected" at bounding box center [660, 575] width 91 height 25
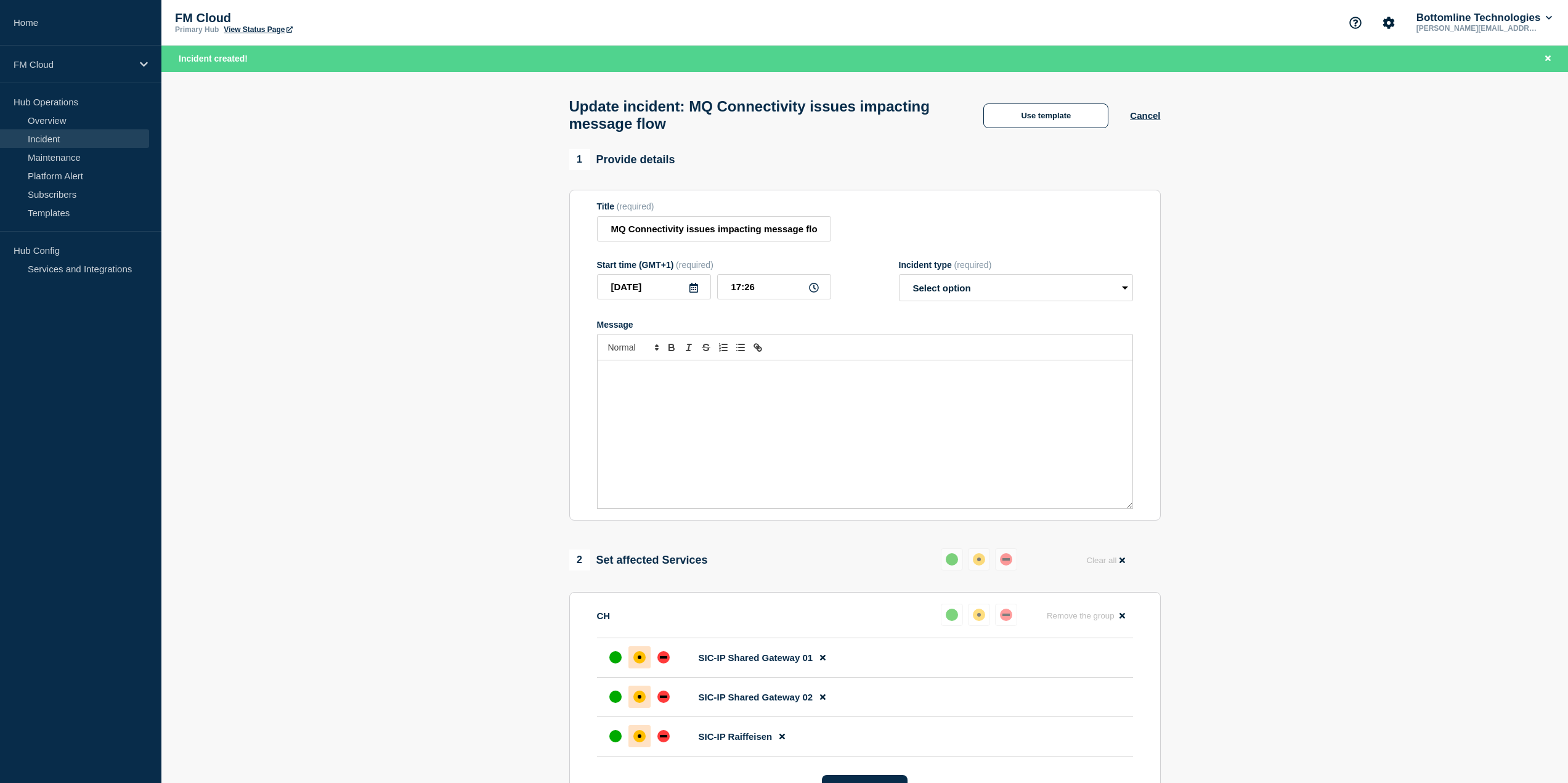
select select "resolved"
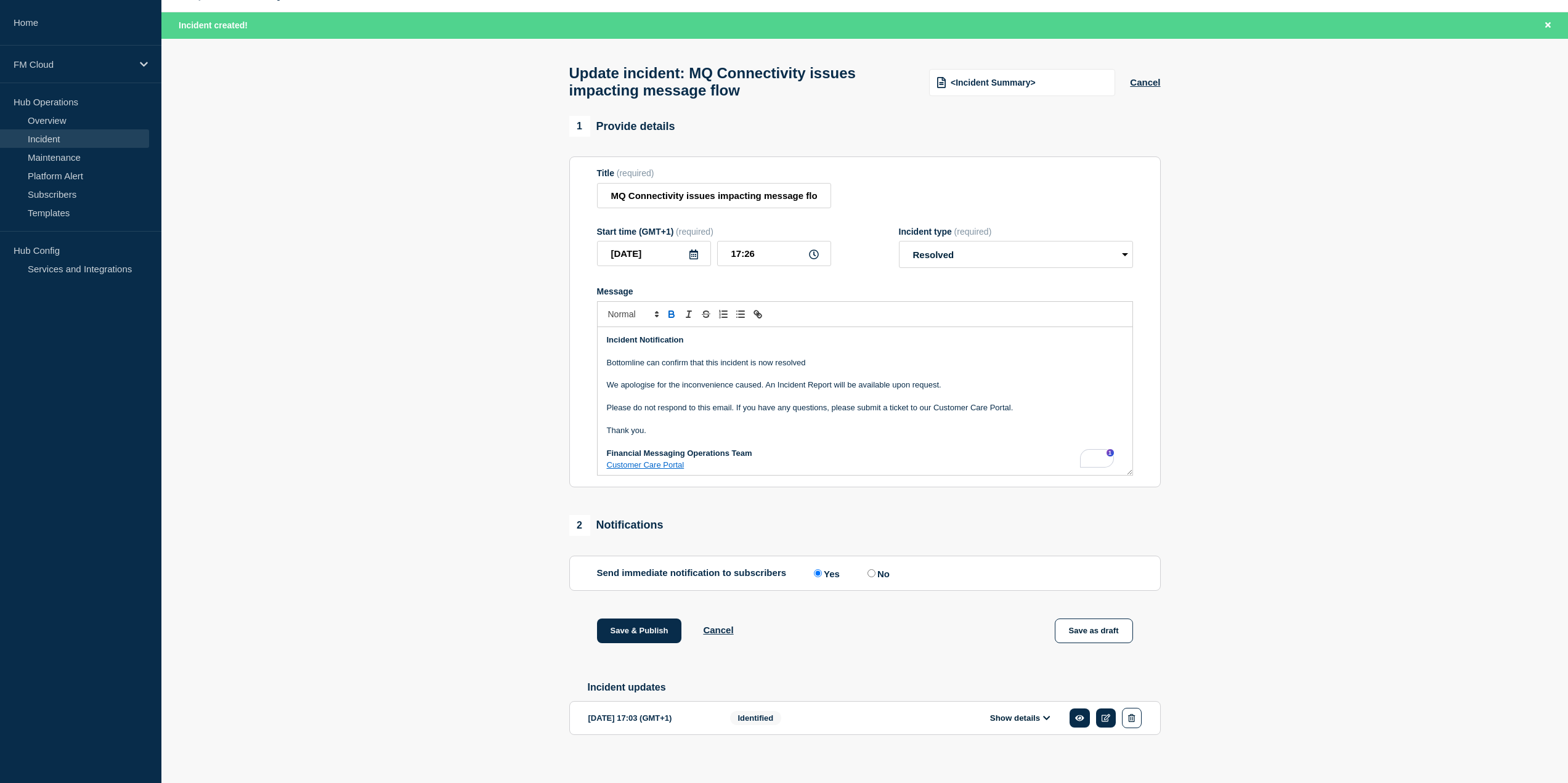
scroll to position [52, 0]
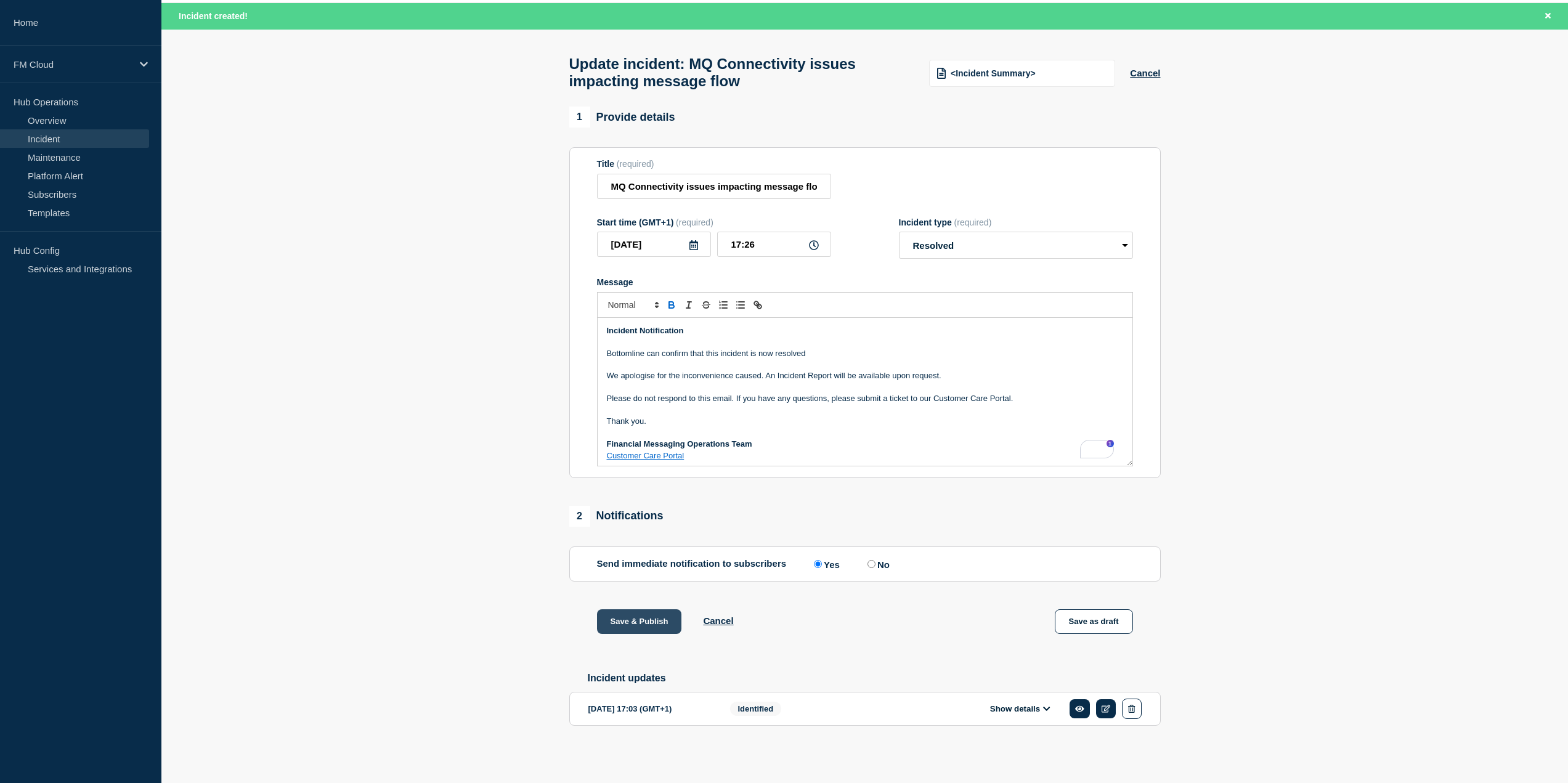
click at [653, 612] on button "Save & Publish" at bounding box center [639, 622] width 85 height 25
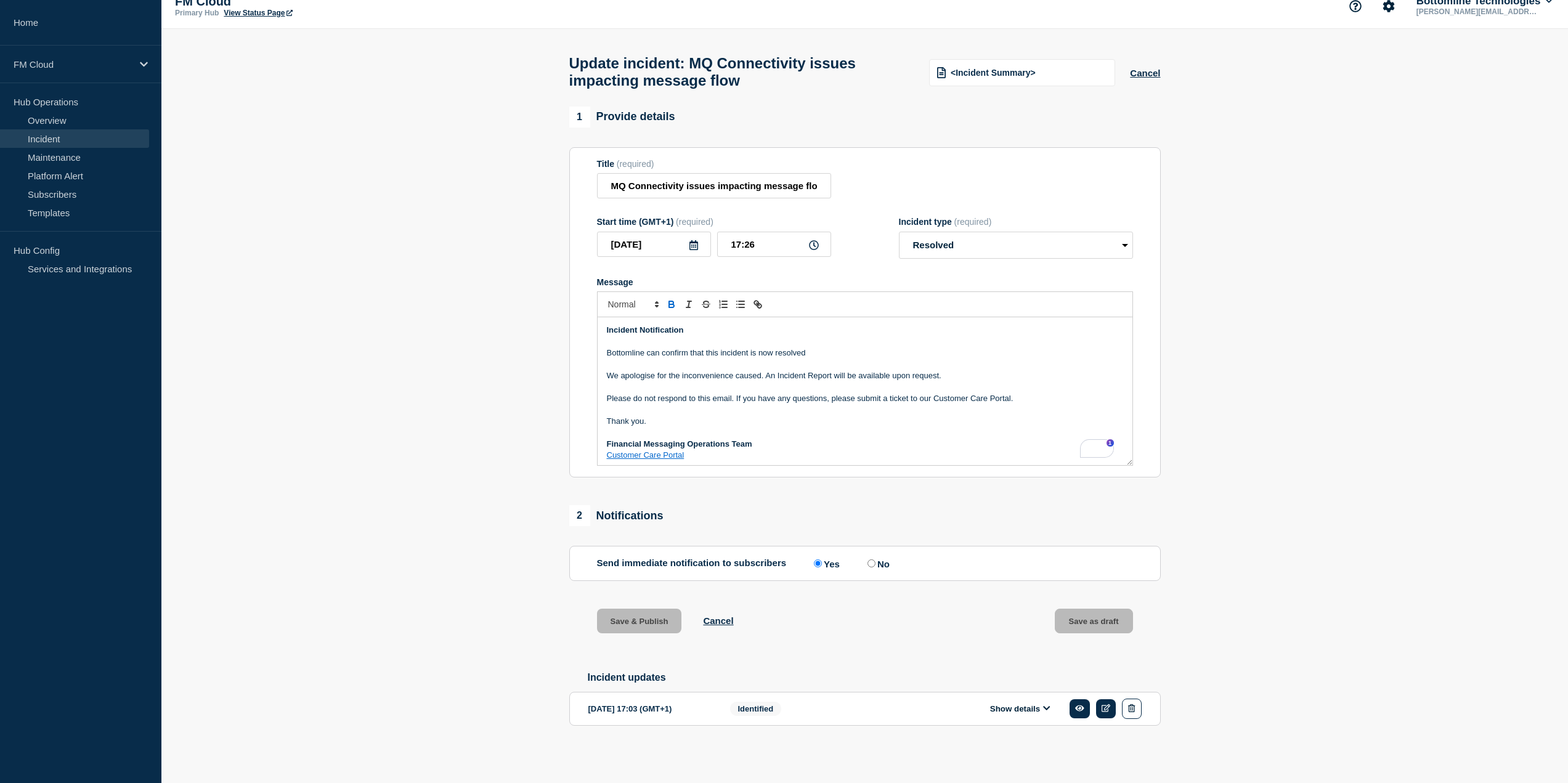
scroll to position [25, 0]
